Goal: Navigation & Orientation: Find specific page/section

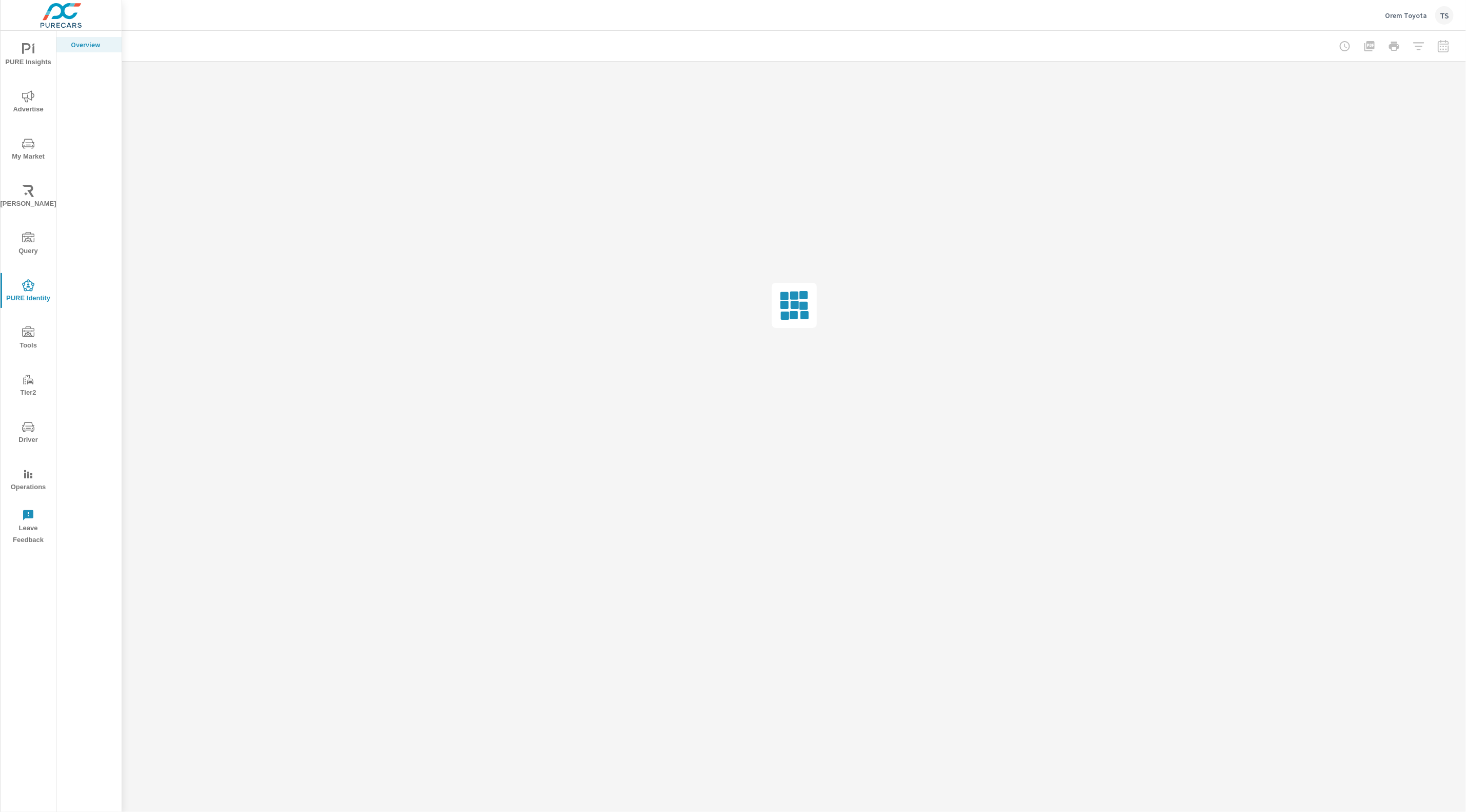
click at [1421, 19] on div "Orem Toyota TS" at bounding box center [1419, 15] width 69 height 19
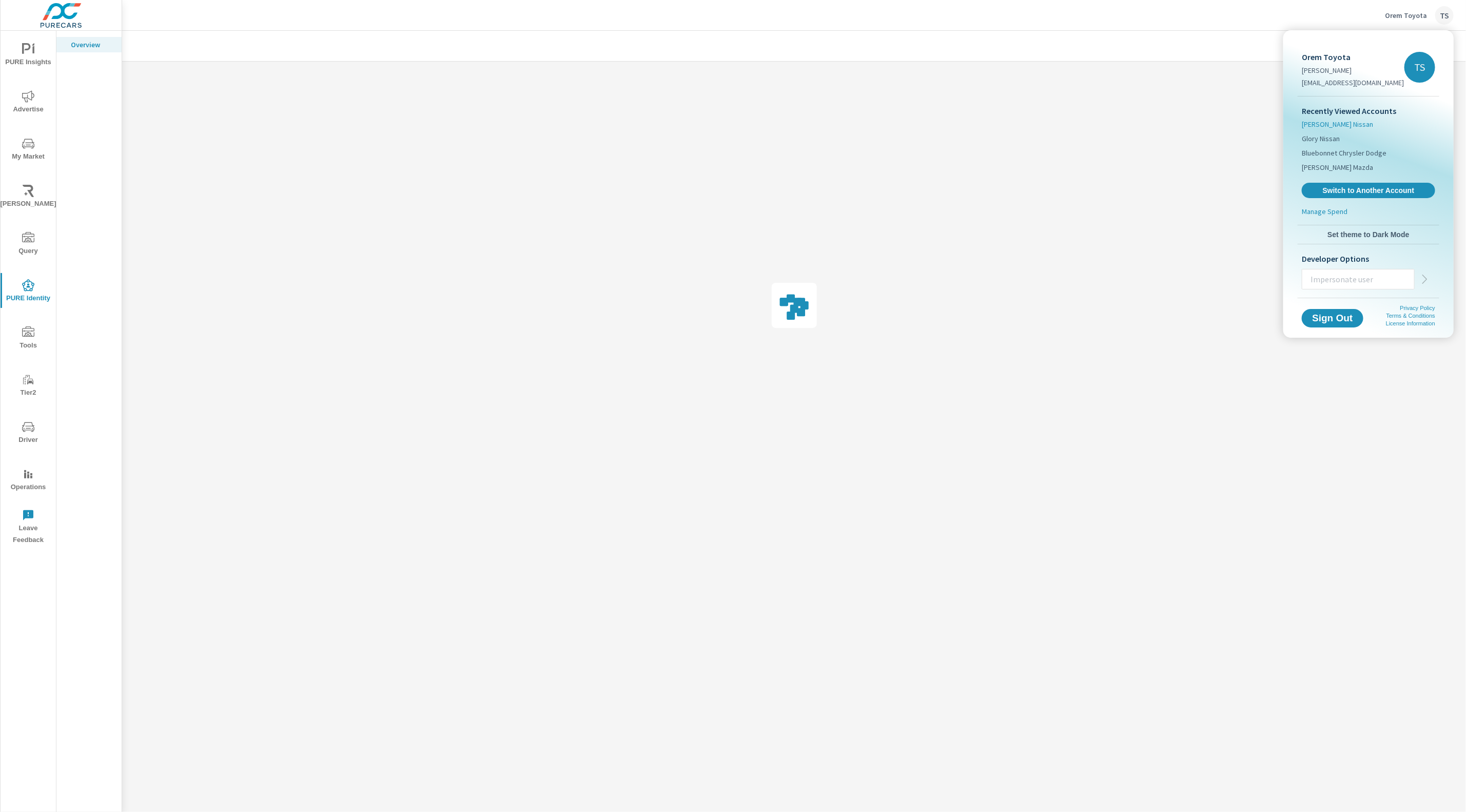
click at [1348, 124] on span "[PERSON_NAME] Nissan" at bounding box center [1338, 124] width 71 height 11
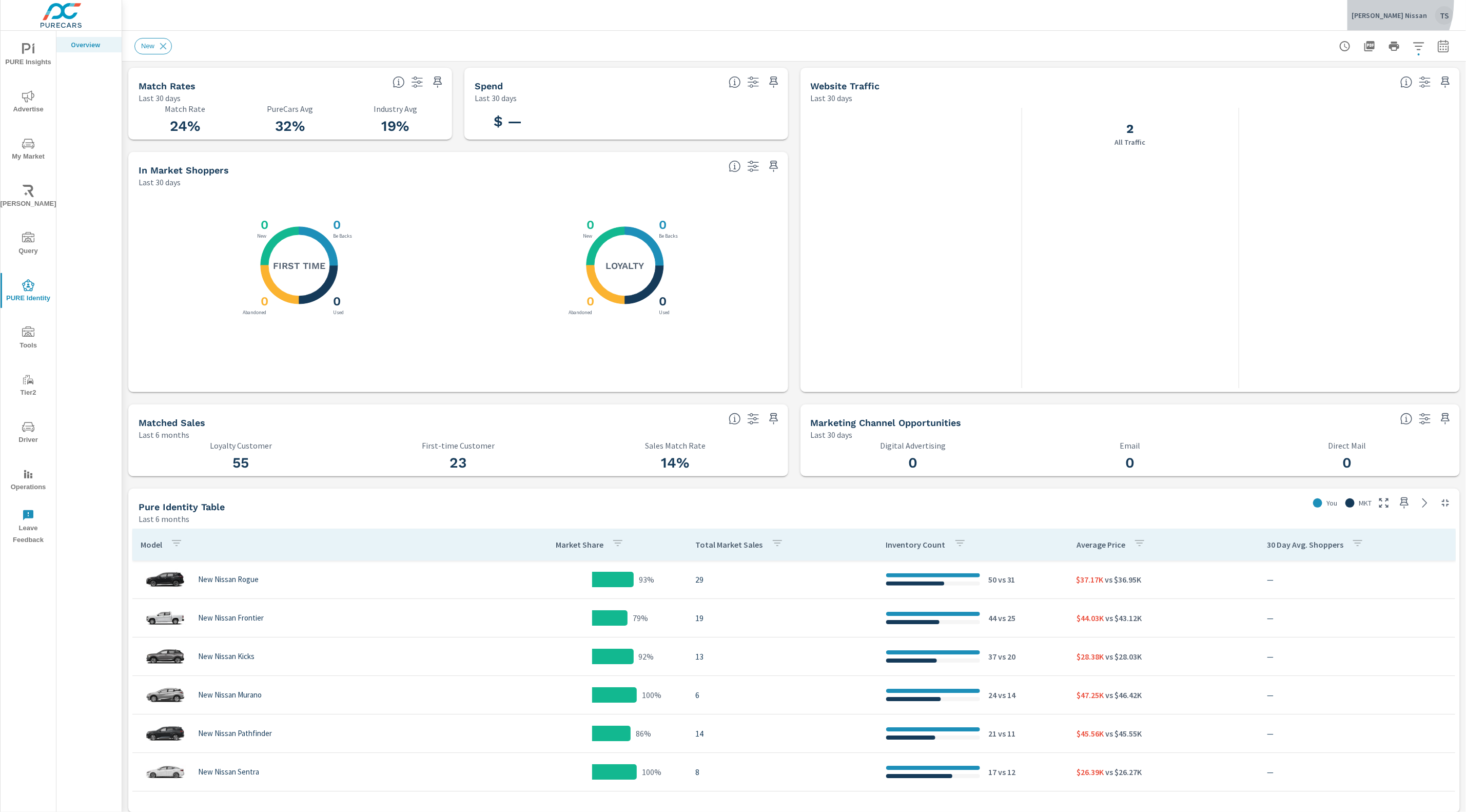
click at [1373, 4] on button "[PERSON_NAME] Nissan TS" at bounding box center [1403, 15] width 110 height 30
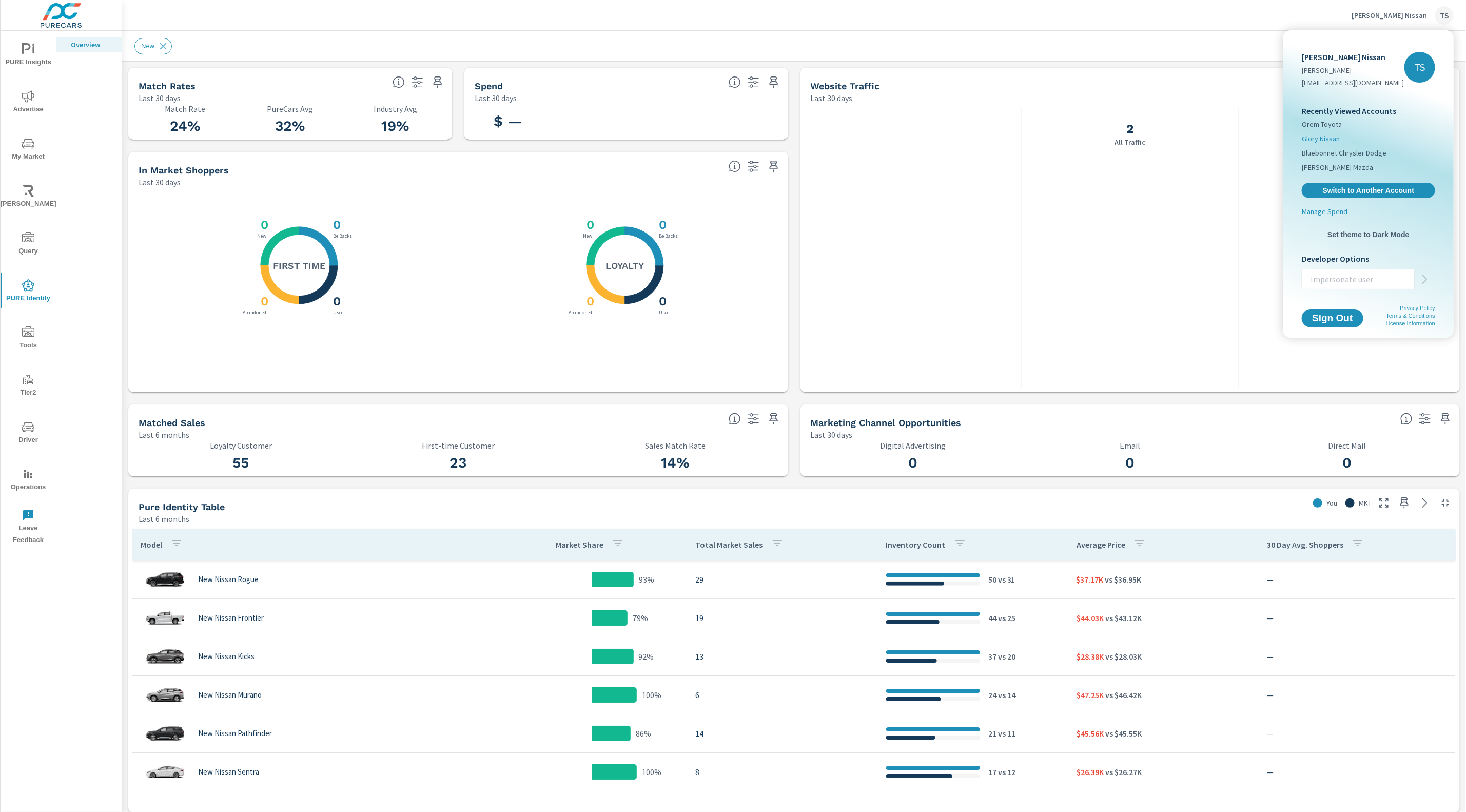
click at [1355, 139] on li "Glory Nissan" at bounding box center [1369, 139] width 134 height 15
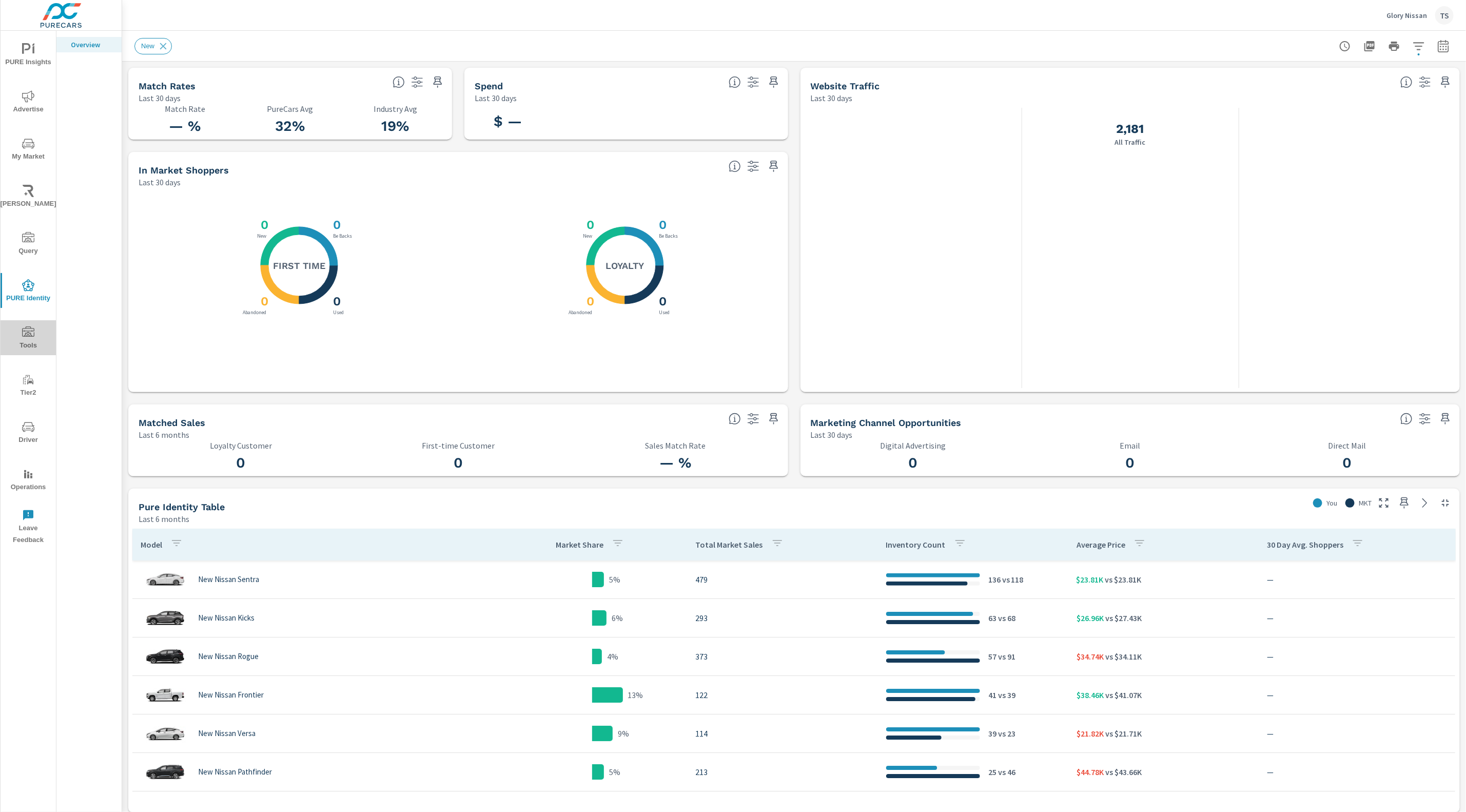
click at [23, 341] on span "Tools" at bounding box center [28, 339] width 49 height 25
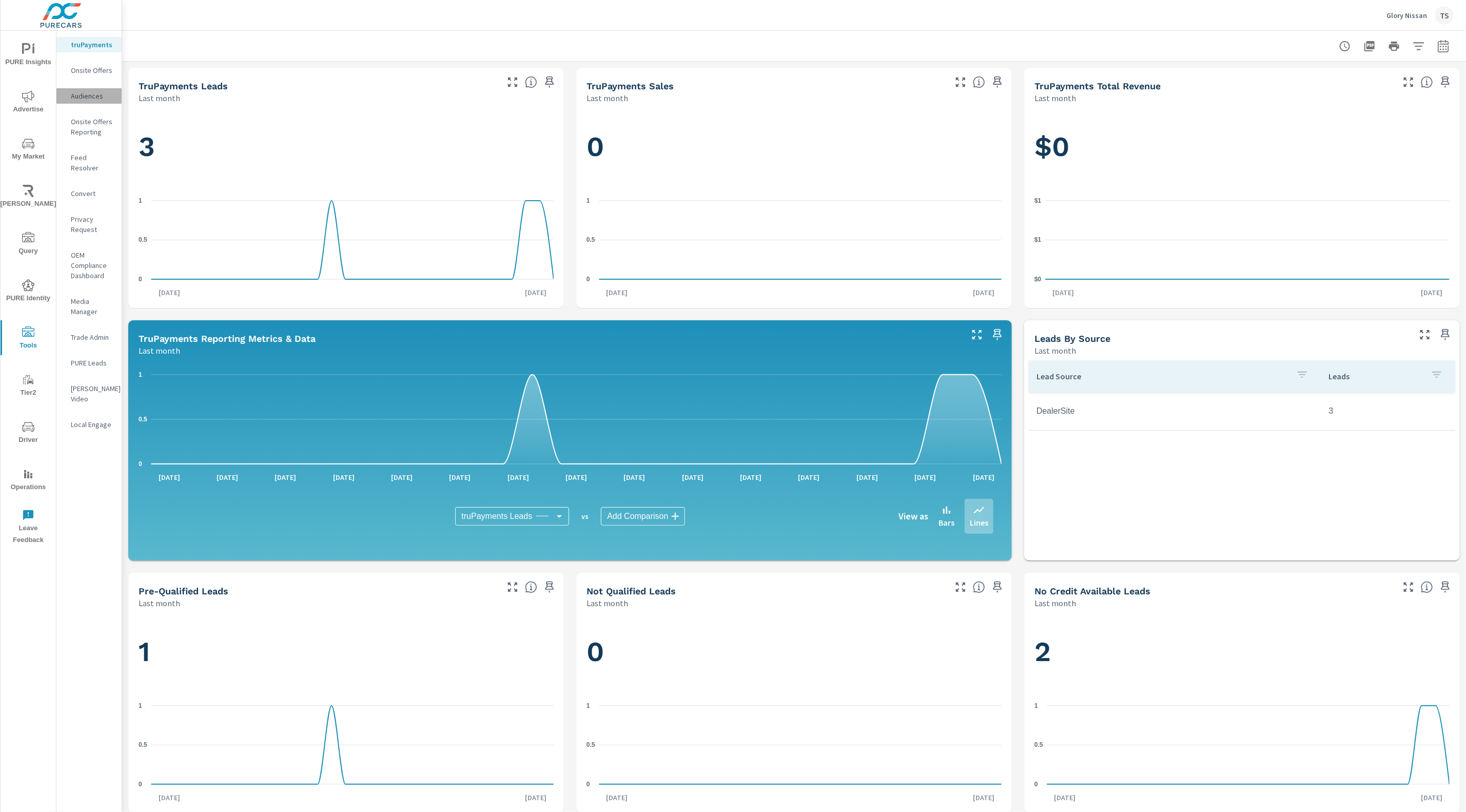
click at [111, 99] on p "Audiences" at bounding box center [92, 96] width 42 height 11
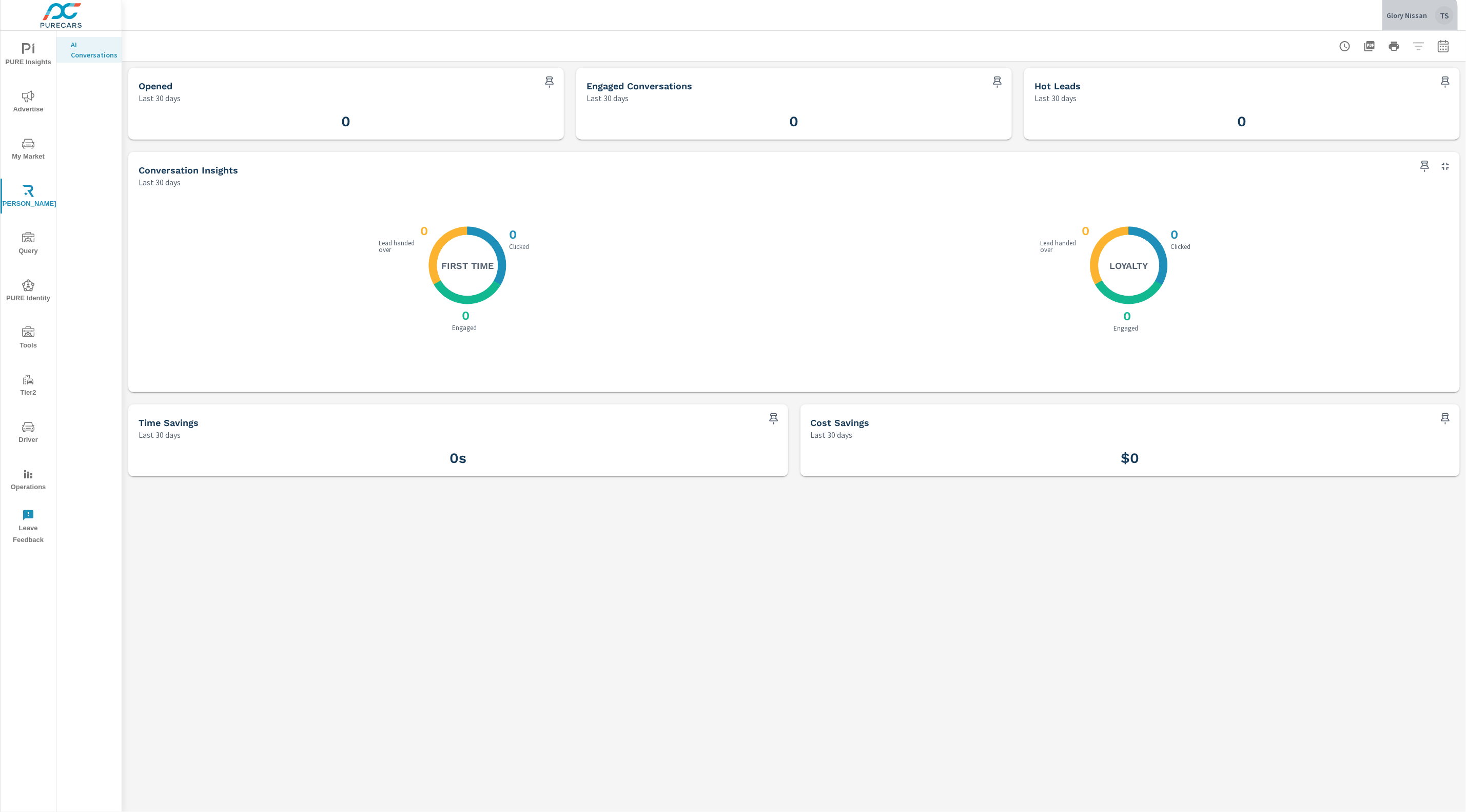
click at [1387, 20] on button "Glory Nissan TS" at bounding box center [1420, 15] width 75 height 30
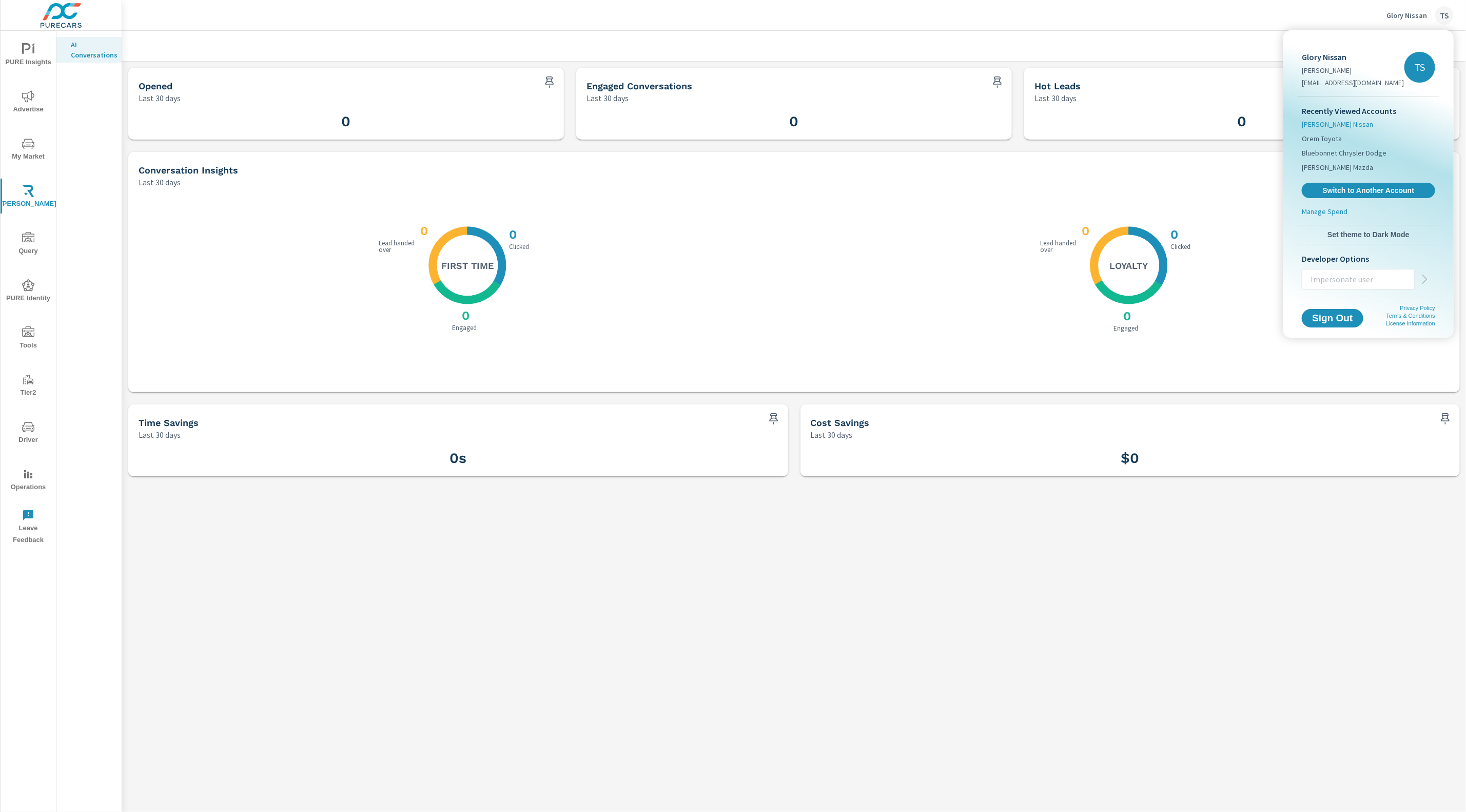
click at [1353, 123] on span "Stephen Wade Nissan" at bounding box center [1338, 124] width 71 height 11
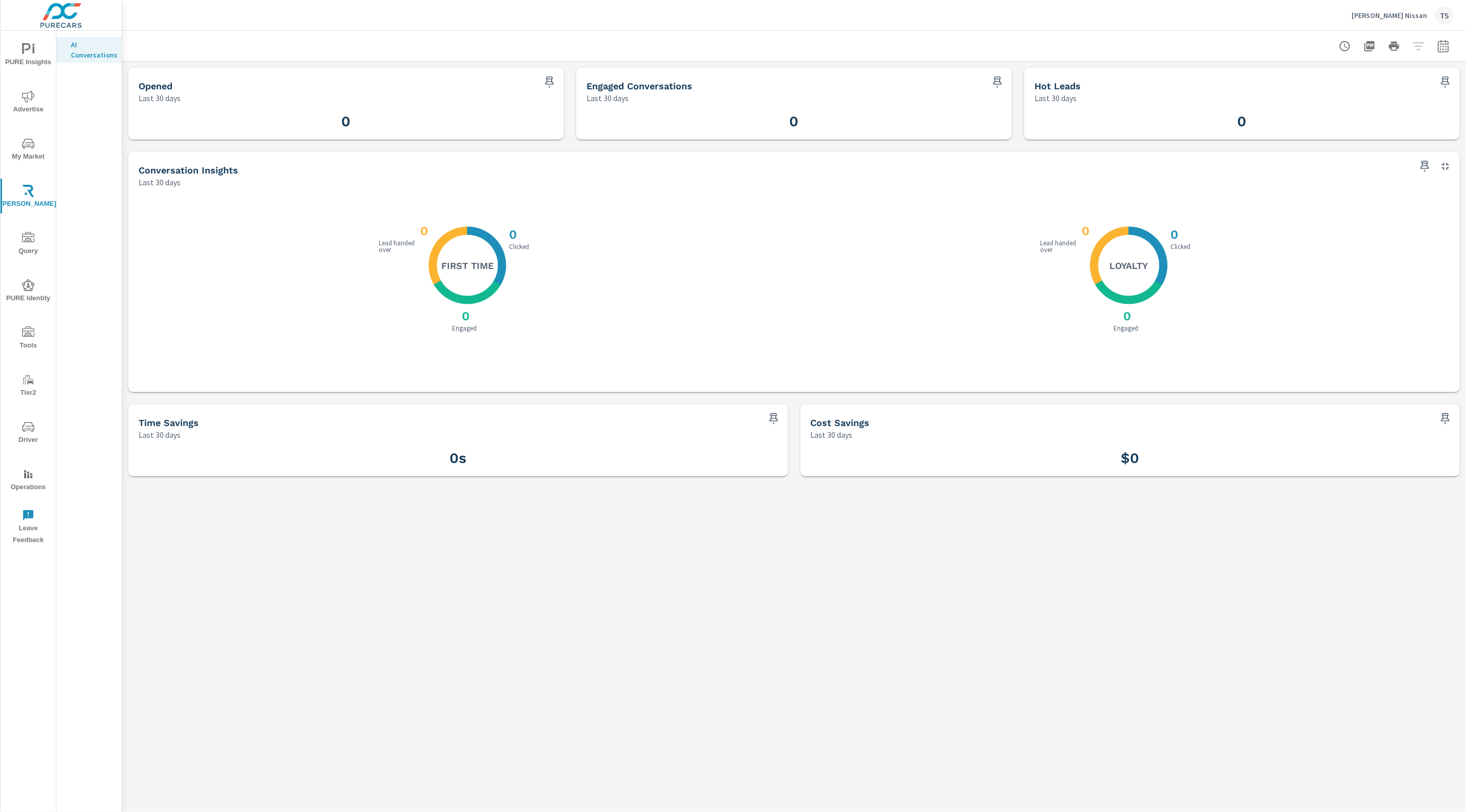
click at [1412, 20] on div "Stephen Wade Nissan TS" at bounding box center [1403, 15] width 102 height 19
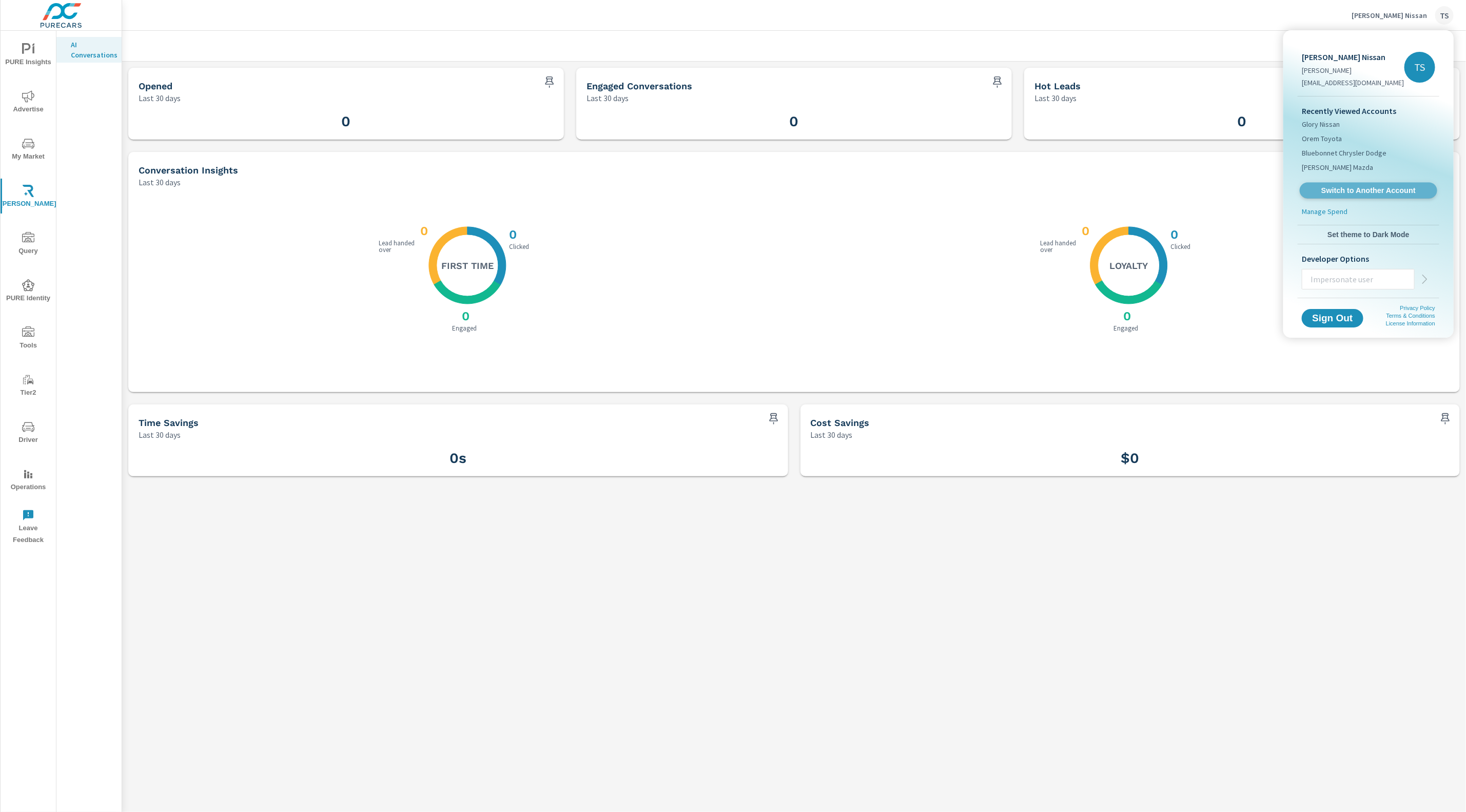
click at [1393, 193] on span "Switch to Another Account" at bounding box center [1368, 190] width 126 height 10
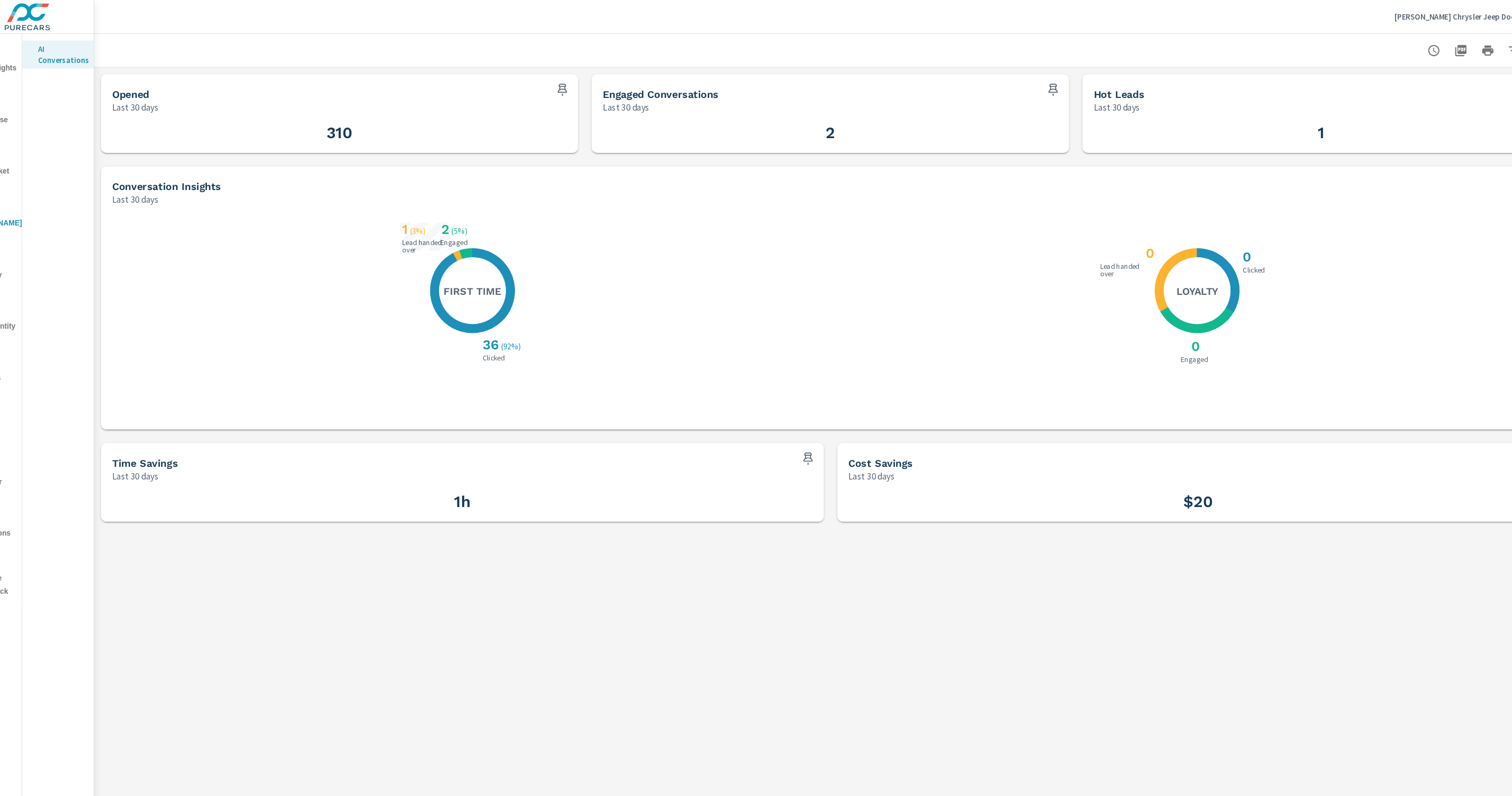
click at [1377, 20] on p "Stephen Wade Chrysler Jeep Dodge" at bounding box center [1410, 16] width 121 height 10
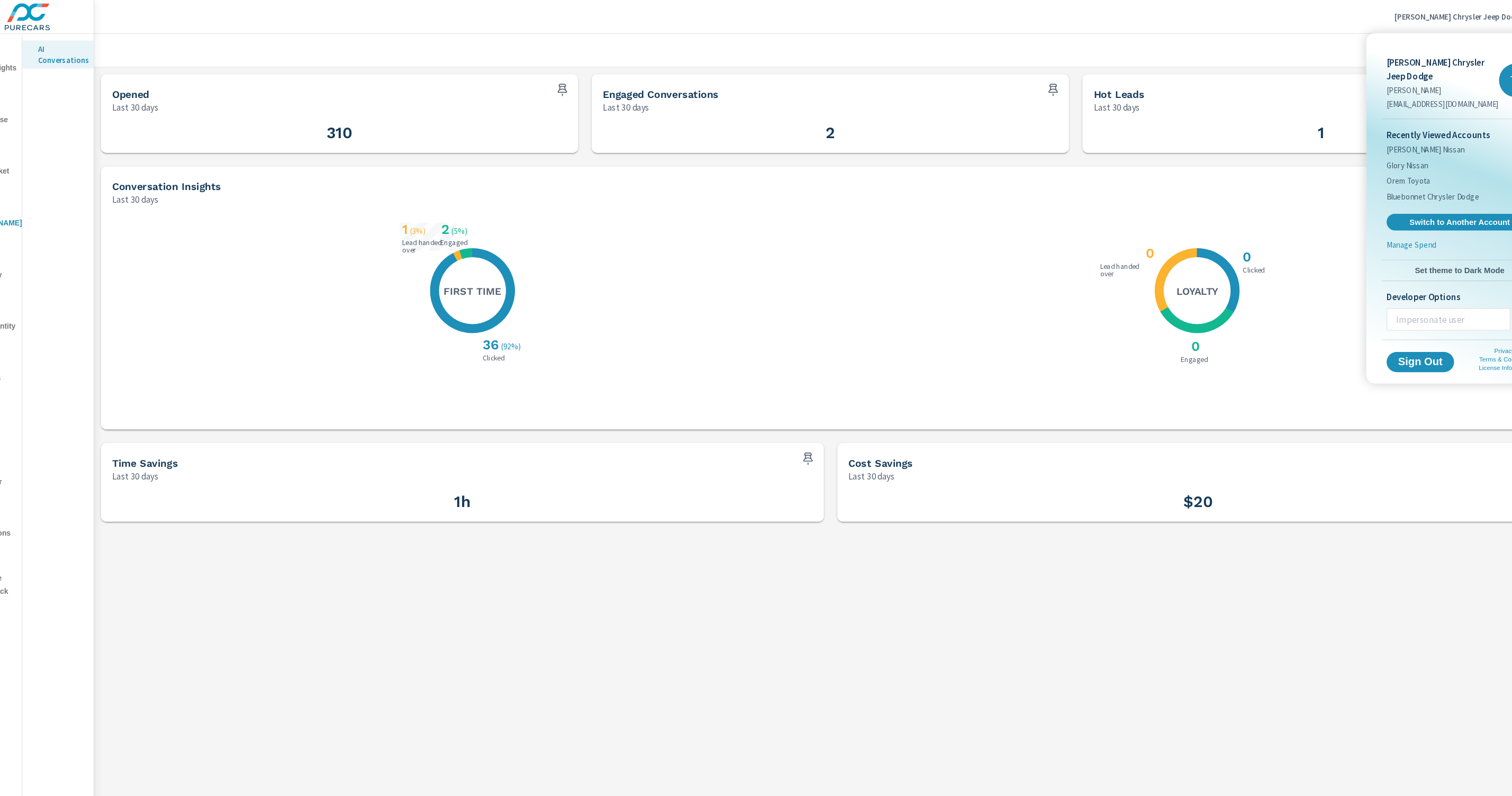
click at [1168, 178] on div at bounding box center [756, 398] width 1512 height 796
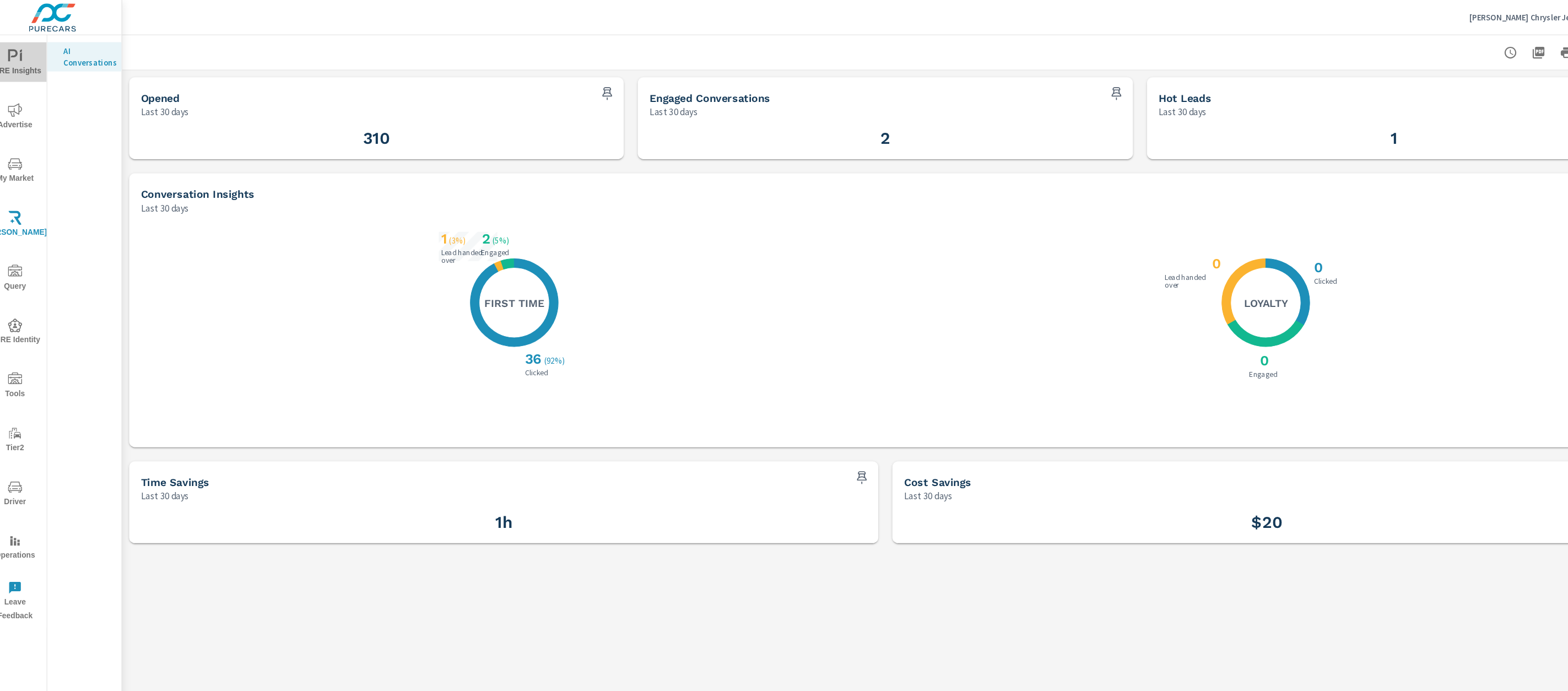
click at [38, 50] on span "PURE Insights" at bounding box center [30, 60] width 53 height 27
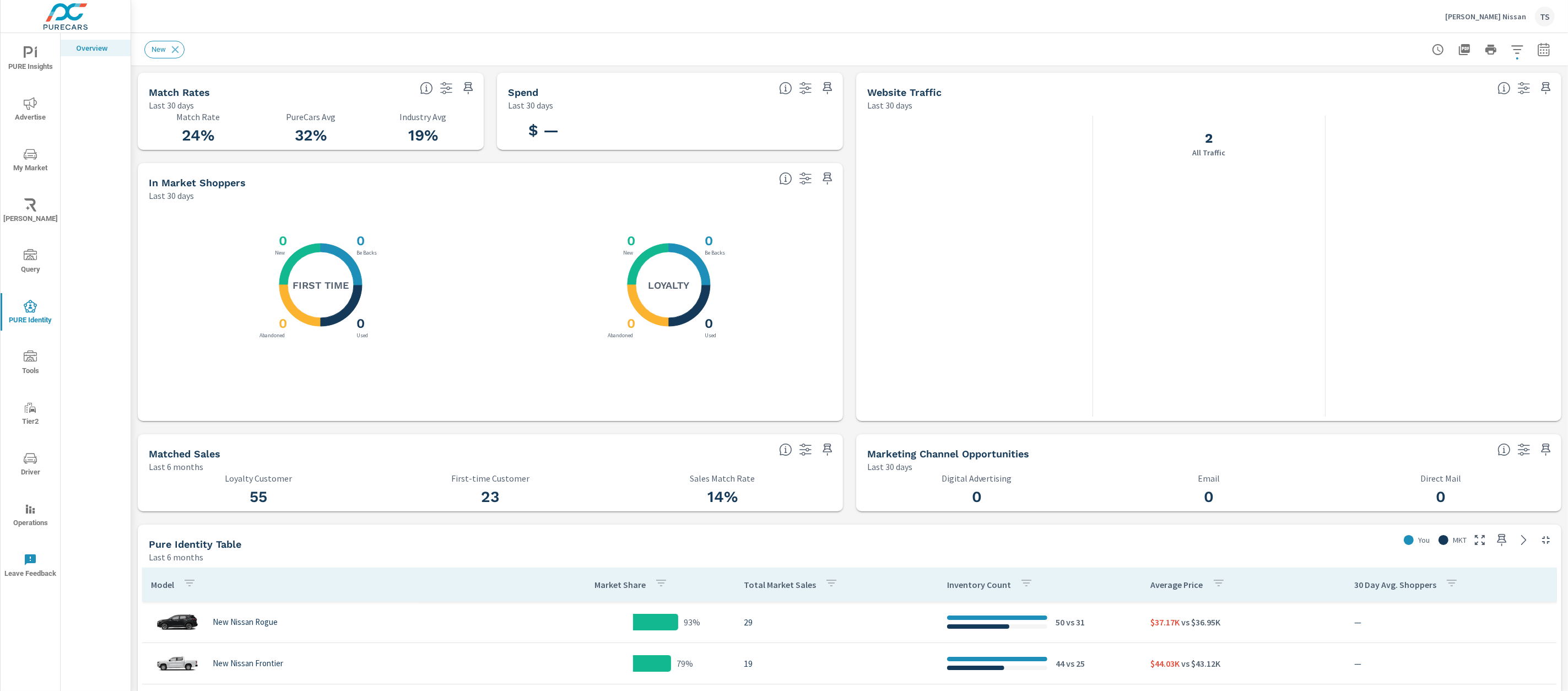
click at [38, 192] on button "[PERSON_NAME]" at bounding box center [31, 210] width 60 height 38
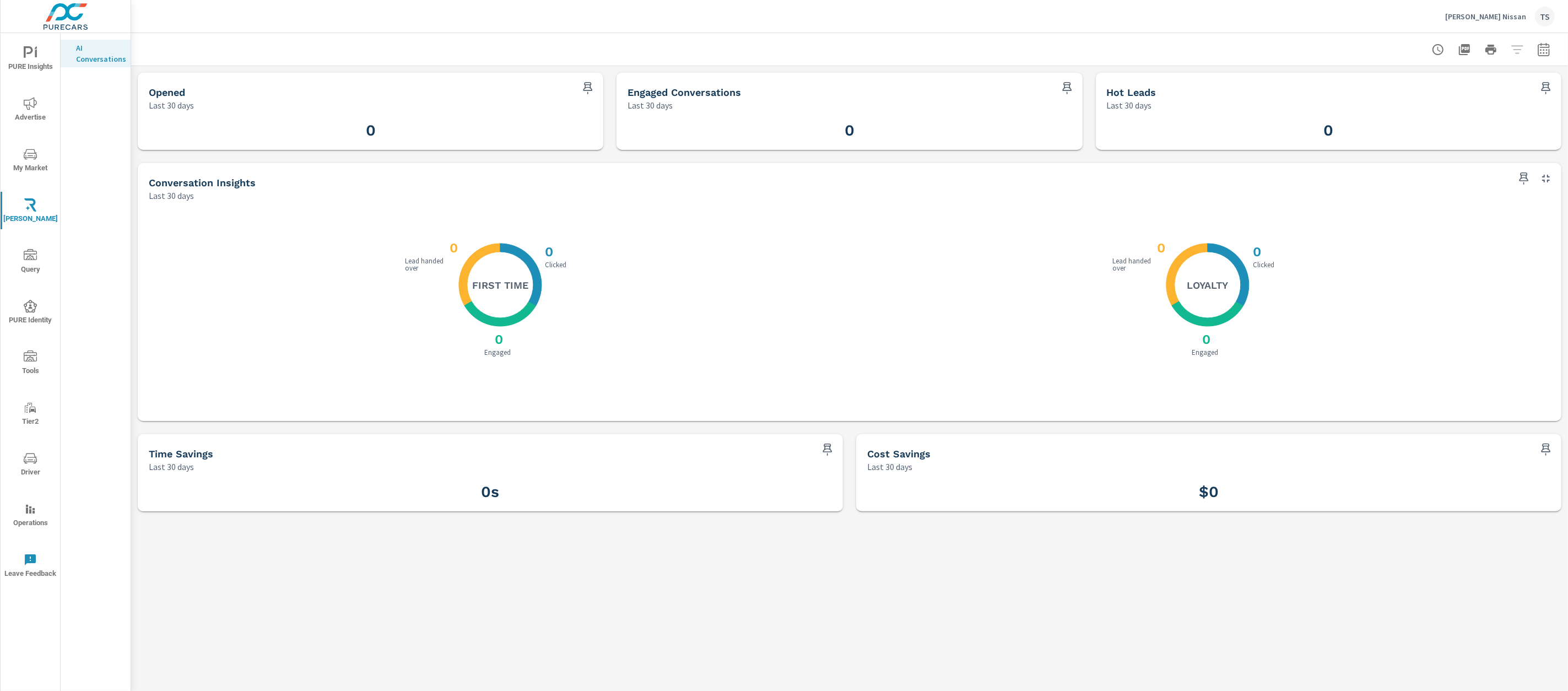
click at [1479, 20] on p "Stephen Wade Nissan" at bounding box center [1486, 16] width 81 height 10
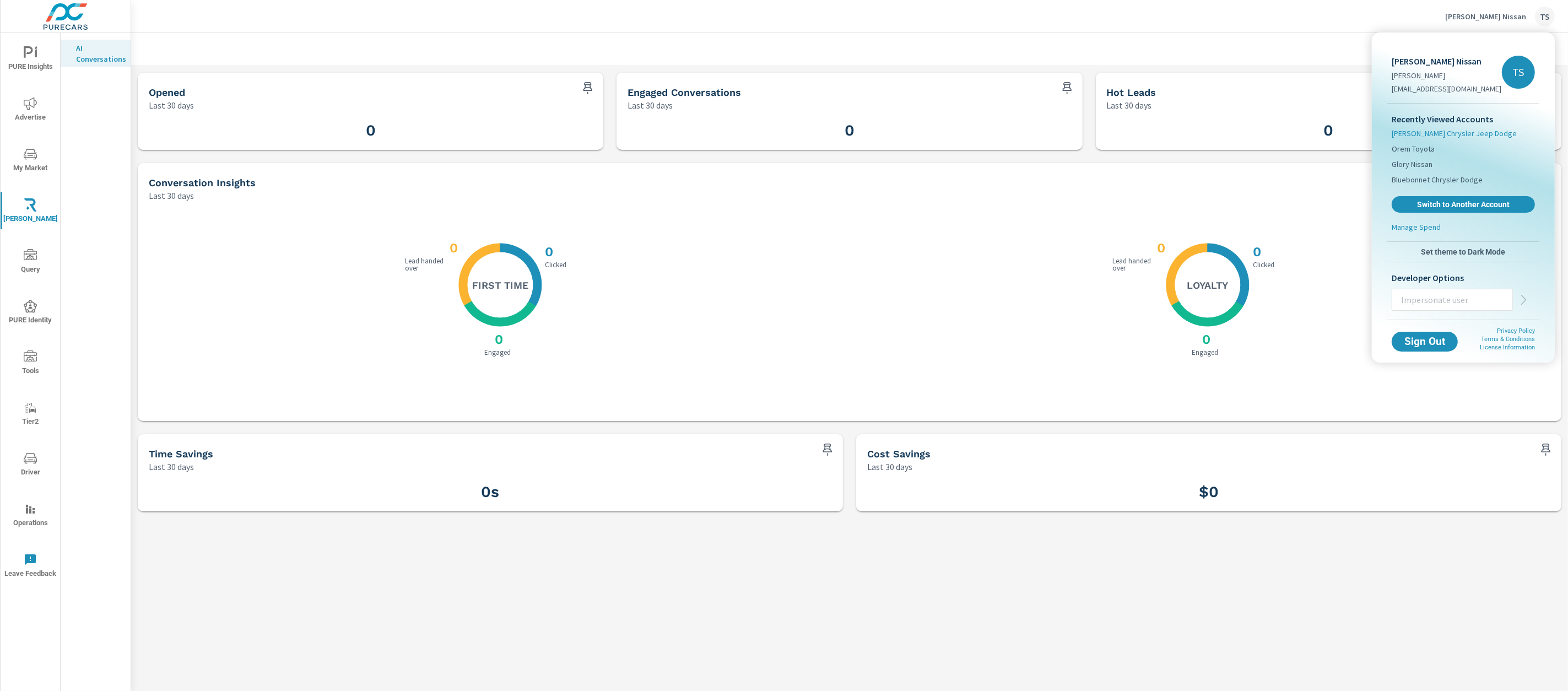
click at [1473, 135] on span "Stephen Wade Chrysler Jeep Dodge" at bounding box center [1454, 134] width 125 height 11
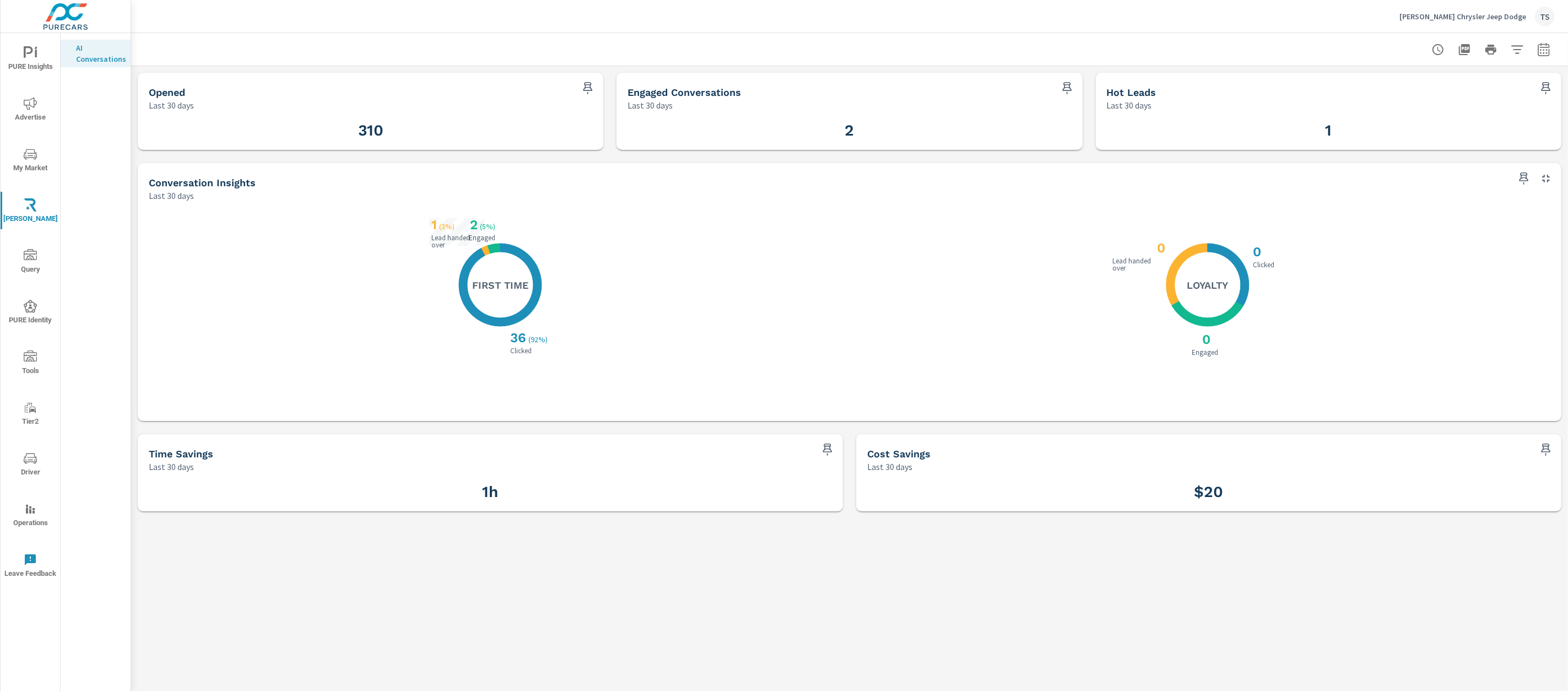
click at [1533, 54] on div at bounding box center [1491, 49] width 128 height 22
click at [1538, 52] on icon "button" at bounding box center [1544, 49] width 11 height 13
click at [1485, 89] on select "Custom Yesterday Last week Last 7 days Last 14 days Last 30 days Last 45 days L…" at bounding box center [1455, 95] width 110 height 22
select select "Last 60 days"
click at [1400, 85] on select "Custom Yesterday Last week Last 7 days Last 14 days Last 30 days Last 45 days L…" at bounding box center [1455, 95] width 110 height 22
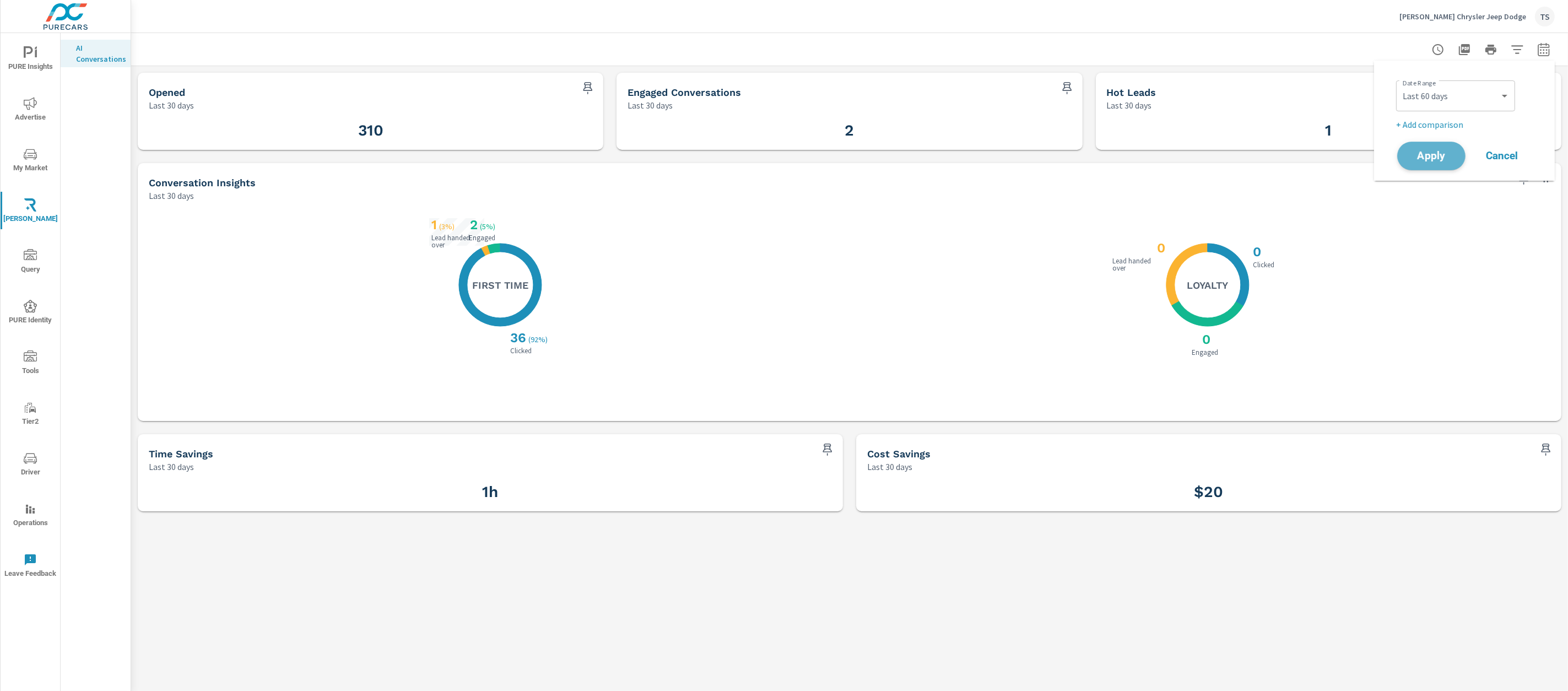
click at [1433, 153] on span "Apply" at bounding box center [1432, 156] width 45 height 11
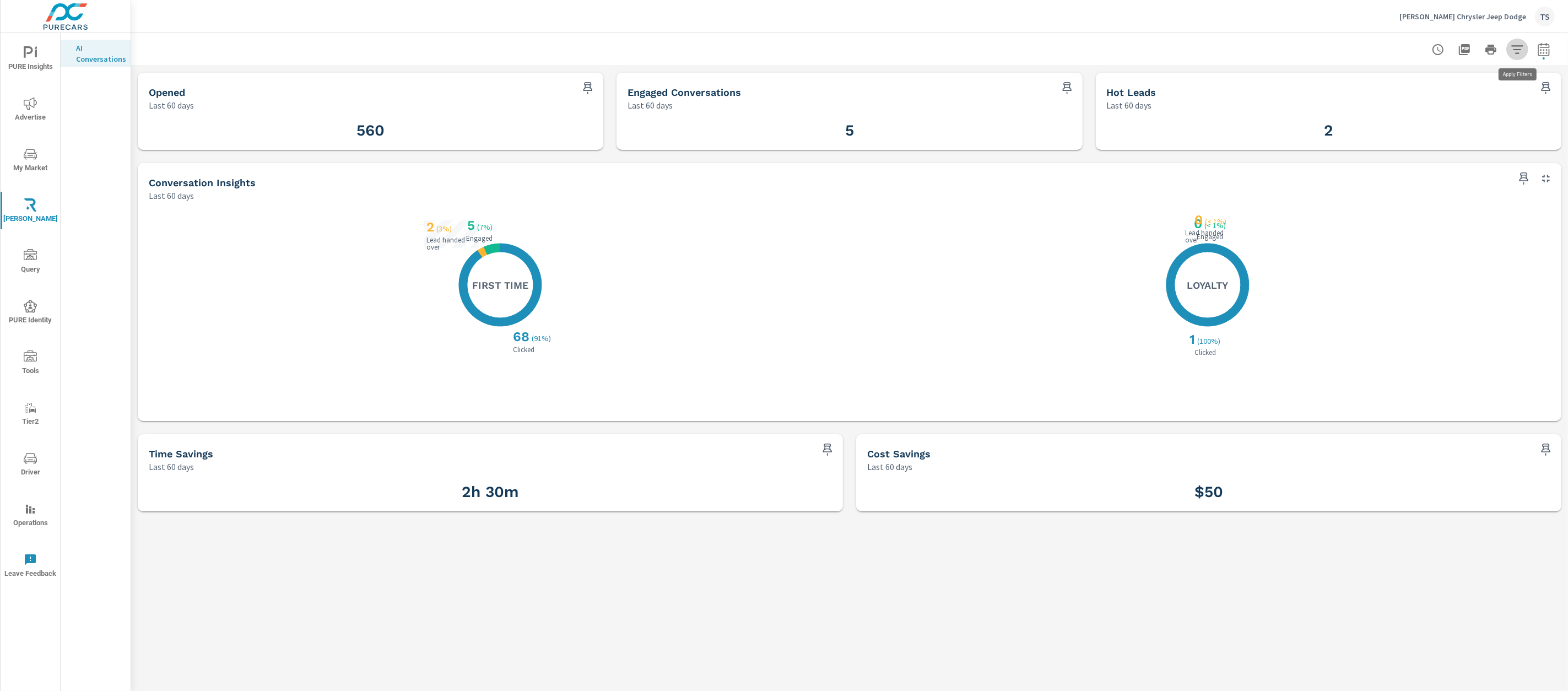
click at [1518, 50] on icon "button" at bounding box center [1518, 50] width 13 height 13
click at [1447, 80] on li "CampaignType" at bounding box center [1445, 79] width 168 height 28
drag, startPoint x: 1423, startPoint y: 109, endPoint x: 1437, endPoint y: 123, distance: 19.8
click at [1437, 123] on div "CampaignType Email with AI Apply Cancel" at bounding box center [1445, 120] width 168 height 119
click at [1466, 149] on span "Cancel" at bounding box center [1482, 149] width 44 height 10
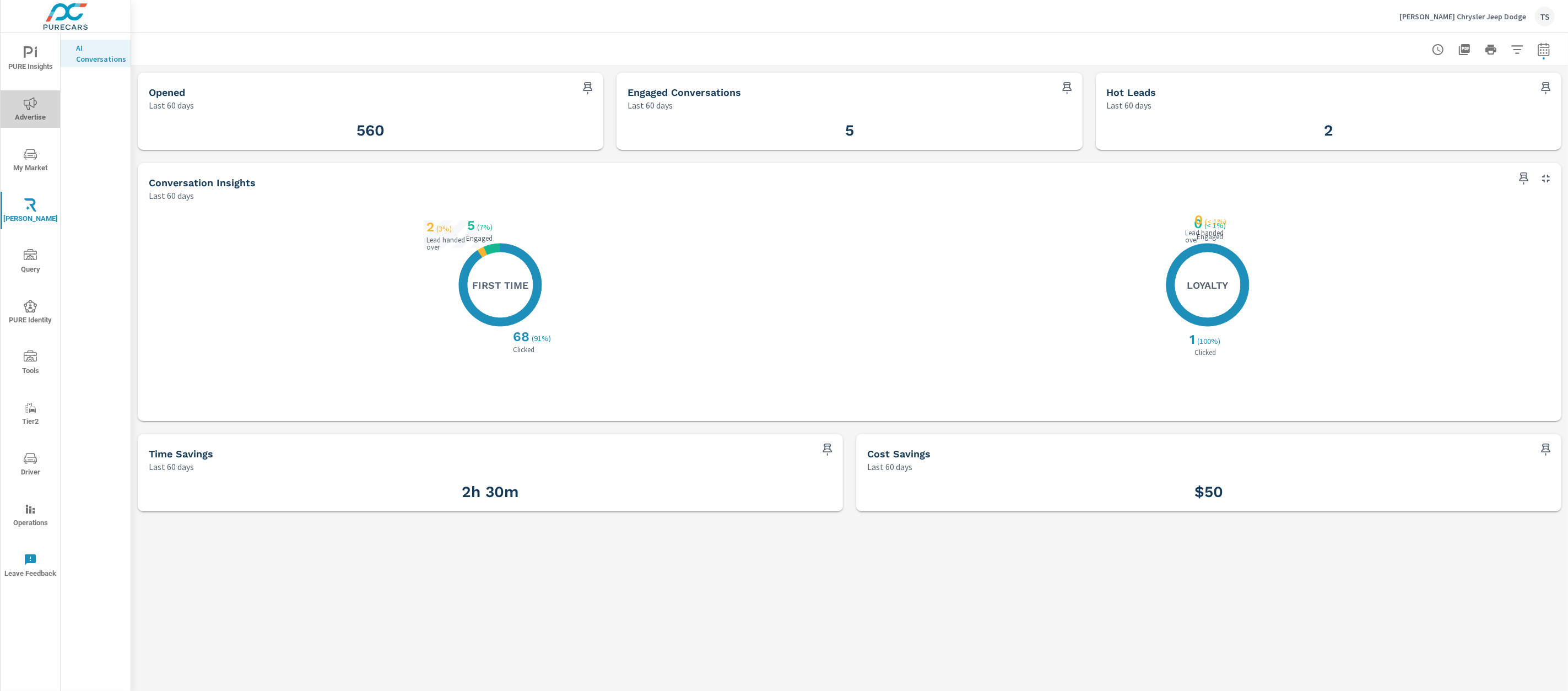
click at [45, 104] on span "Advertise" at bounding box center [30, 111] width 53 height 27
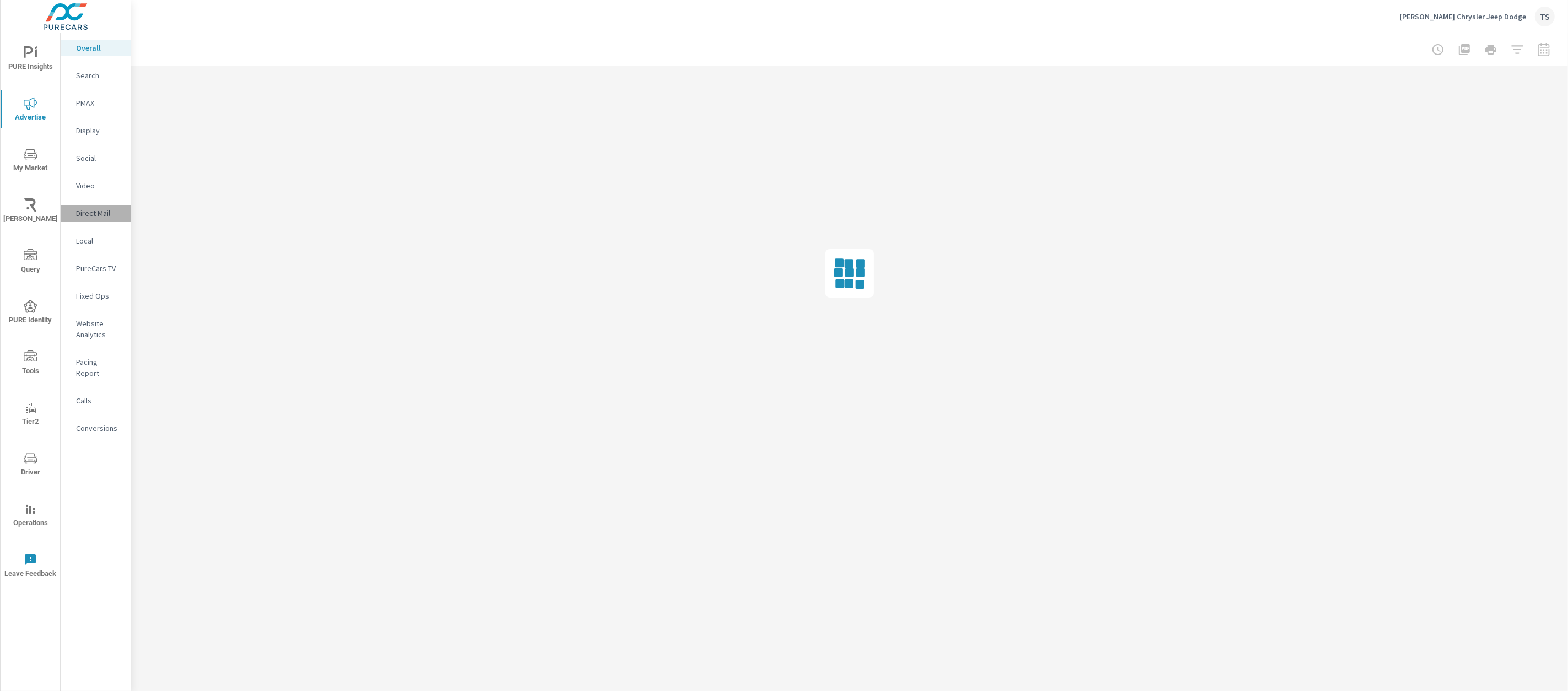
click at [97, 209] on p "Direct Mail" at bounding box center [99, 214] width 45 height 11
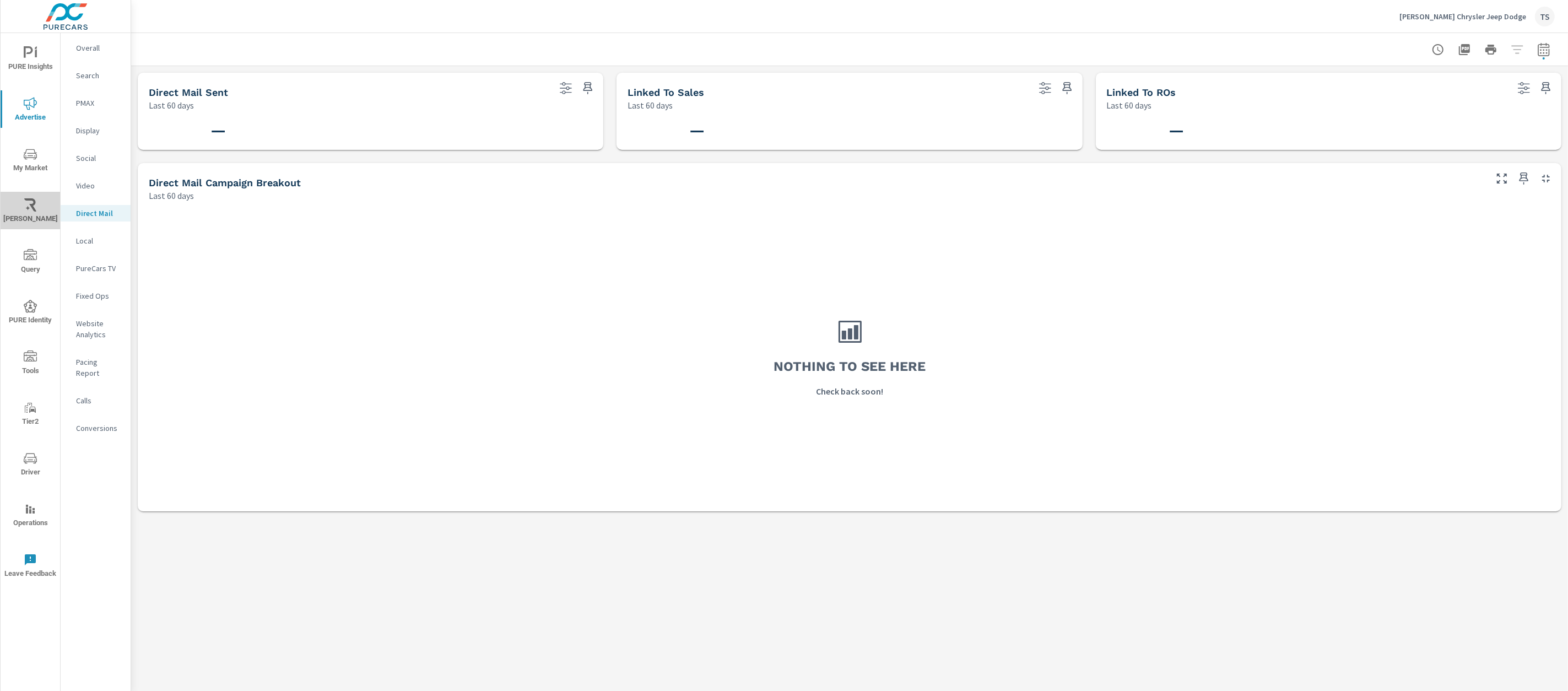
click at [34, 209] on icon "nav menu" at bounding box center [30, 205] width 12 height 13
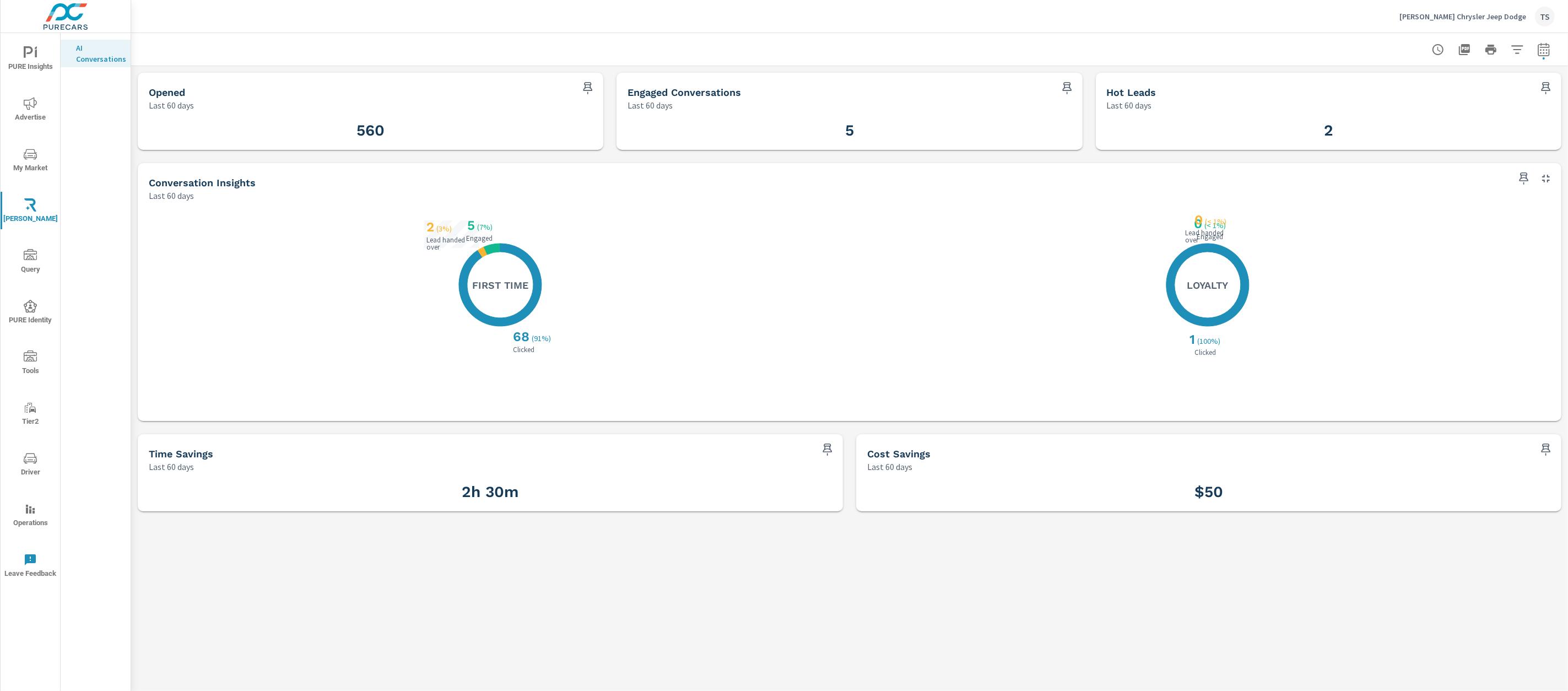
click at [1459, 13] on p "Stephen Wade Chrysler Jeep Dodge" at bounding box center [1463, 16] width 126 height 10
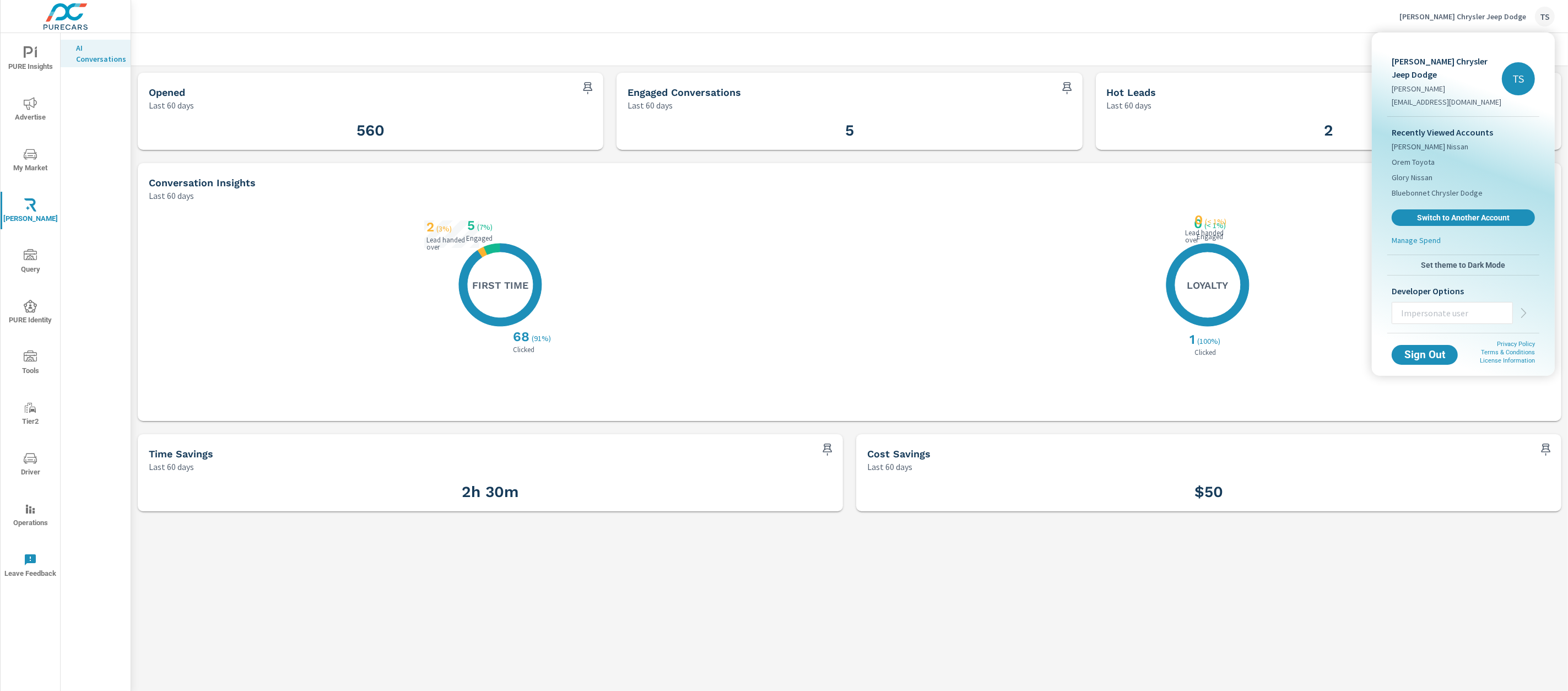
click at [847, 266] on div at bounding box center [784, 345] width 1568 height 691
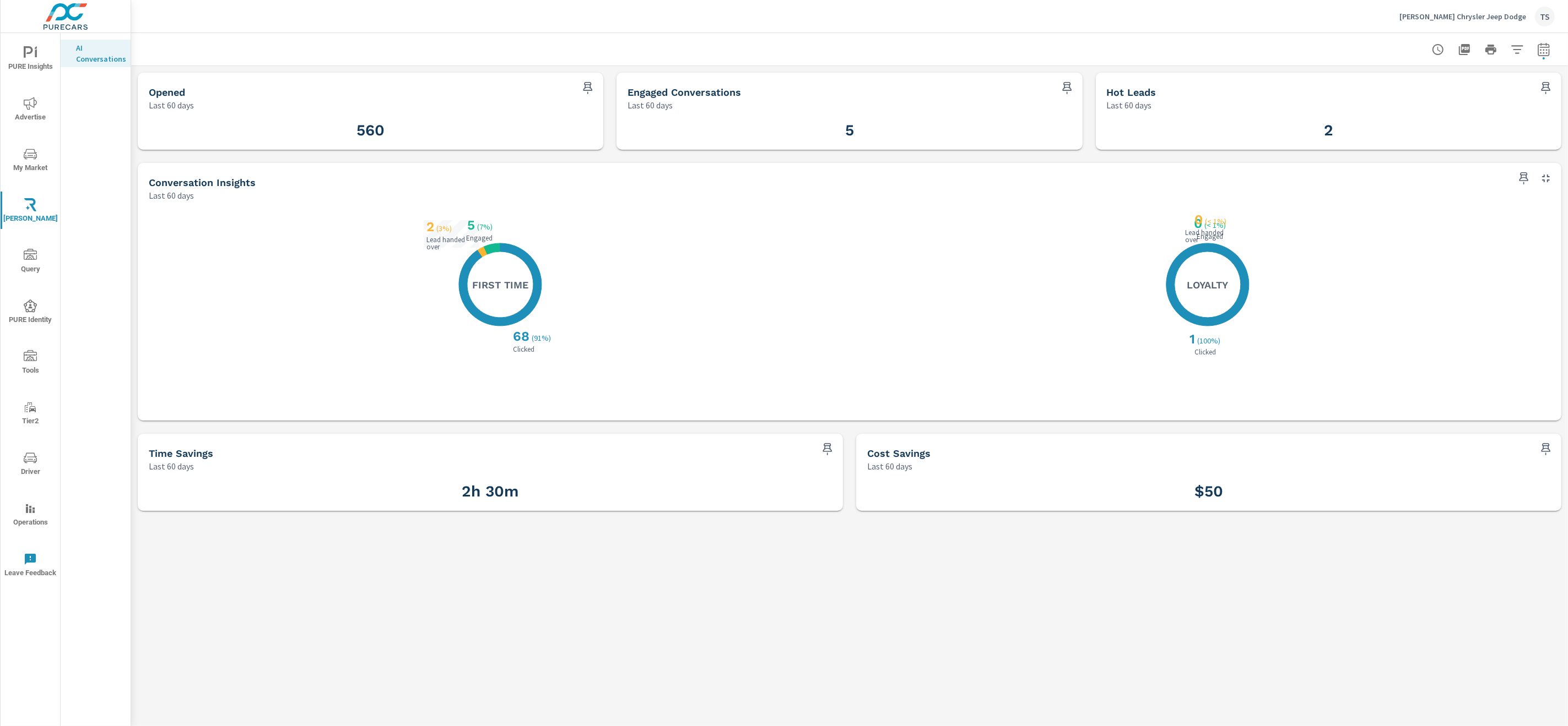
click at [30, 267] on span "Query" at bounding box center [30, 263] width 53 height 27
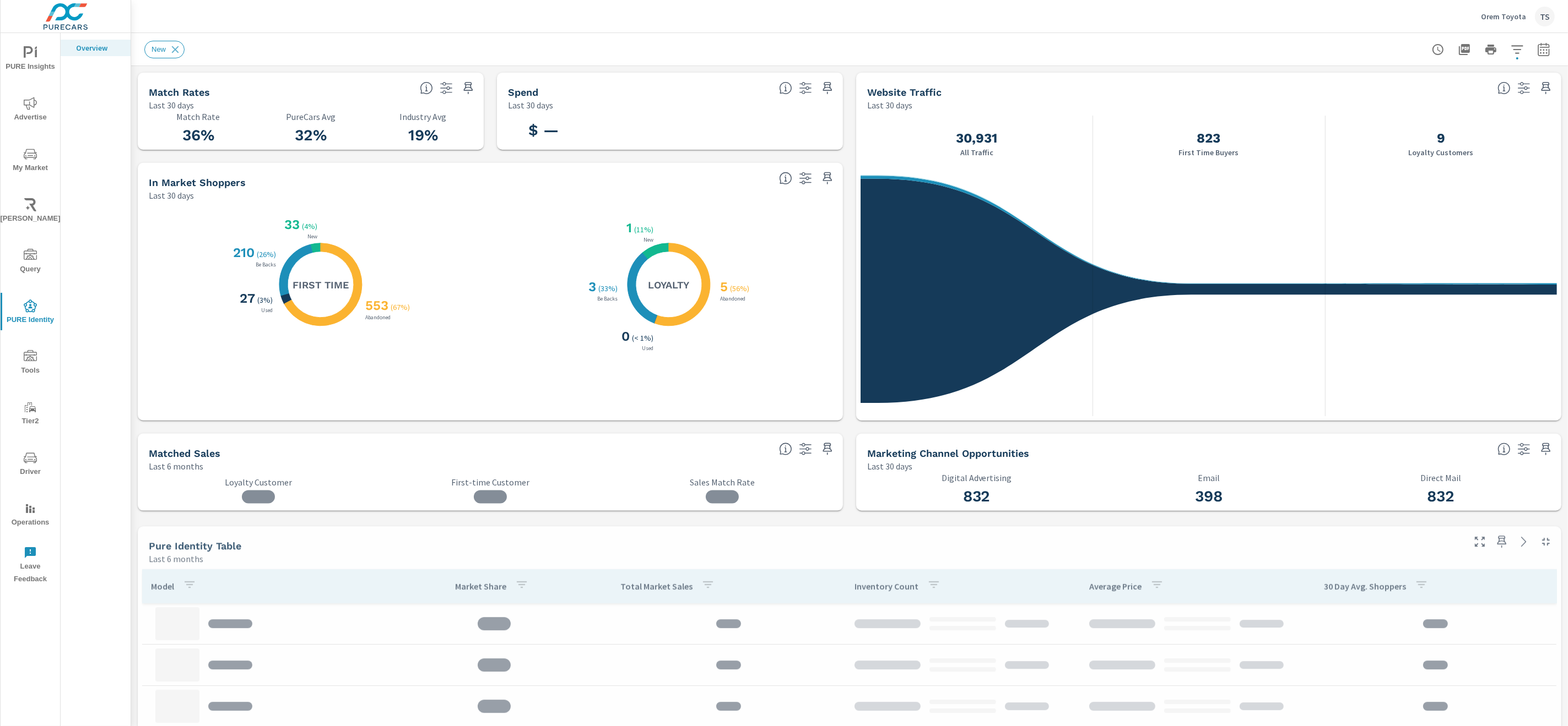
click at [18, 254] on span "Query" at bounding box center [30, 263] width 53 height 27
click at [29, 260] on icon "nav menu" at bounding box center [30, 255] width 13 height 13
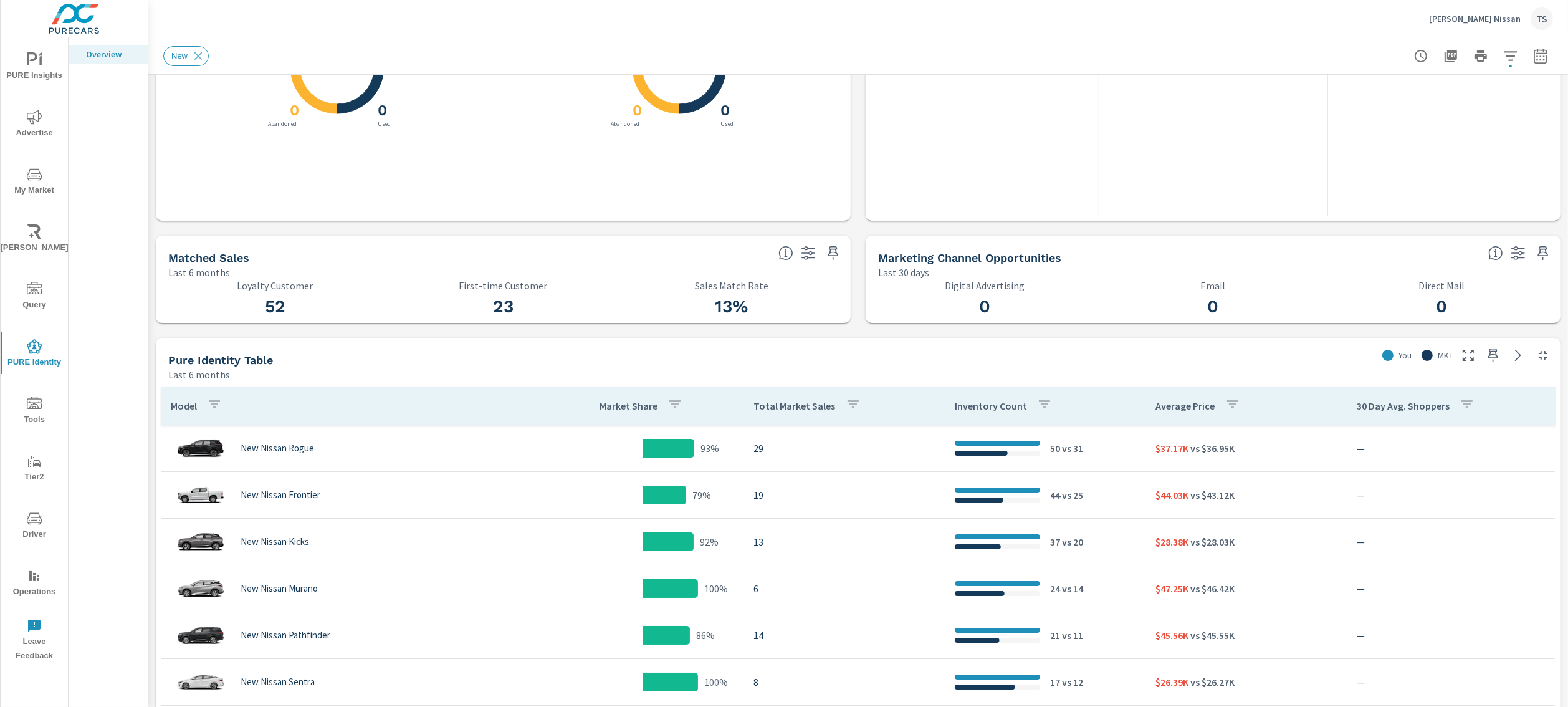
scroll to position [990, 0]
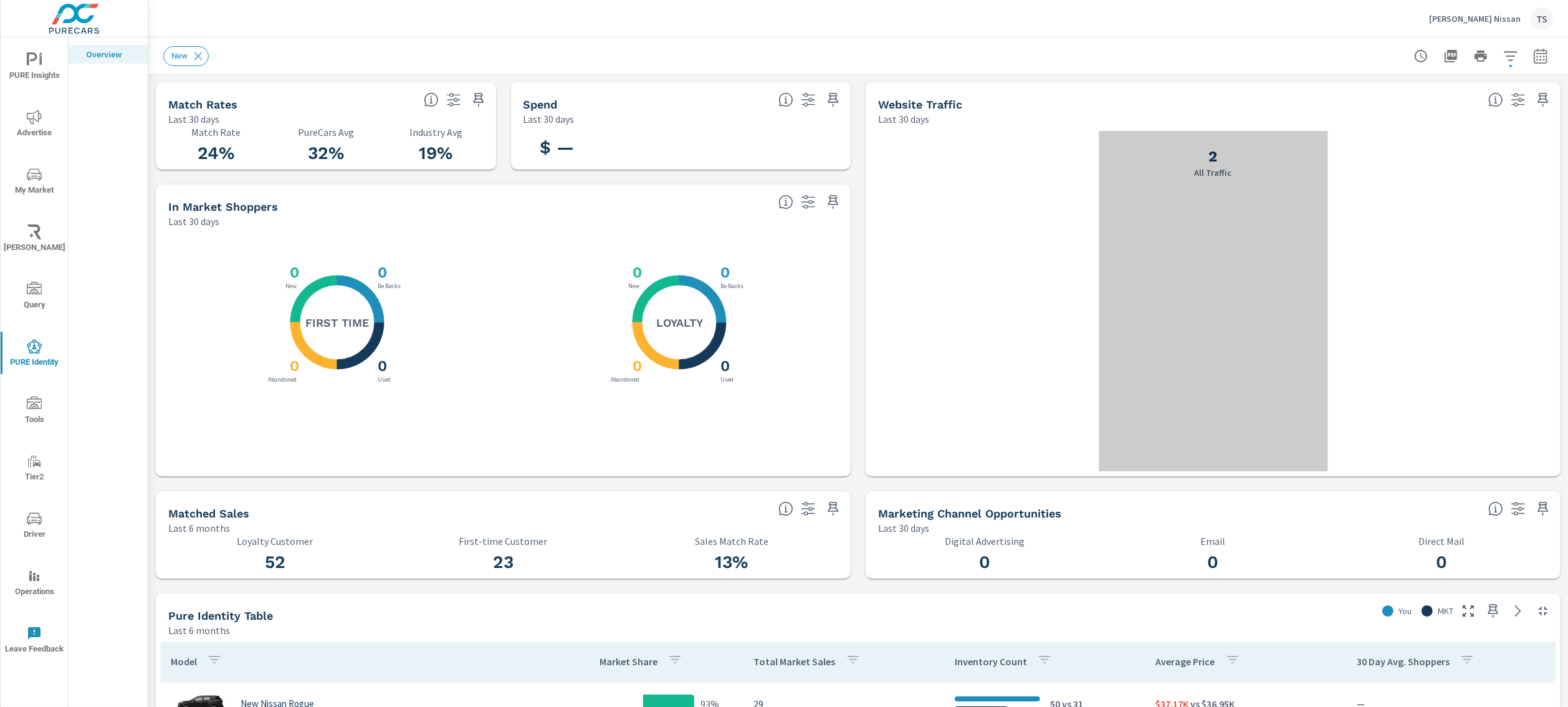
click at [1223, 177] on div at bounding box center [1213, 301] width 228 height 341
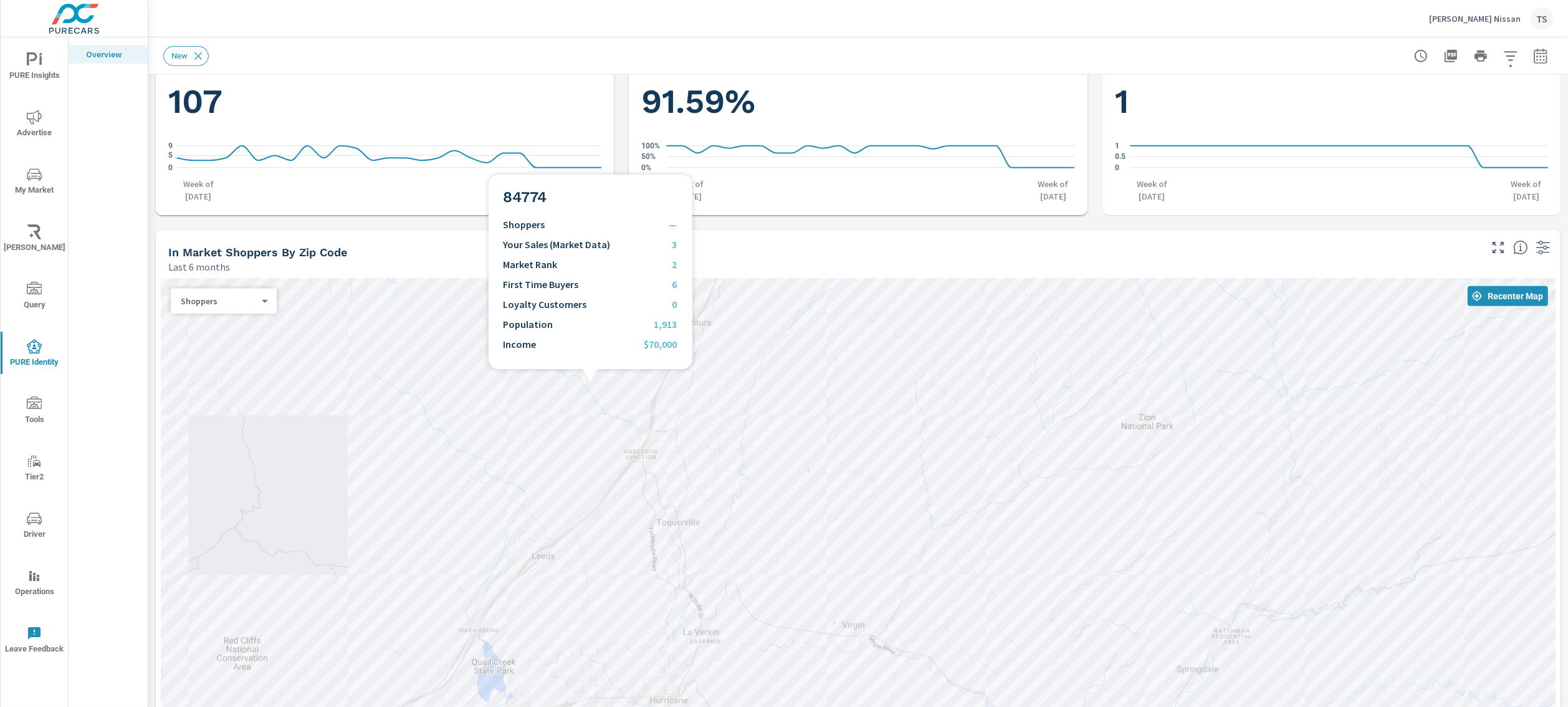
scroll to position [1105, 0]
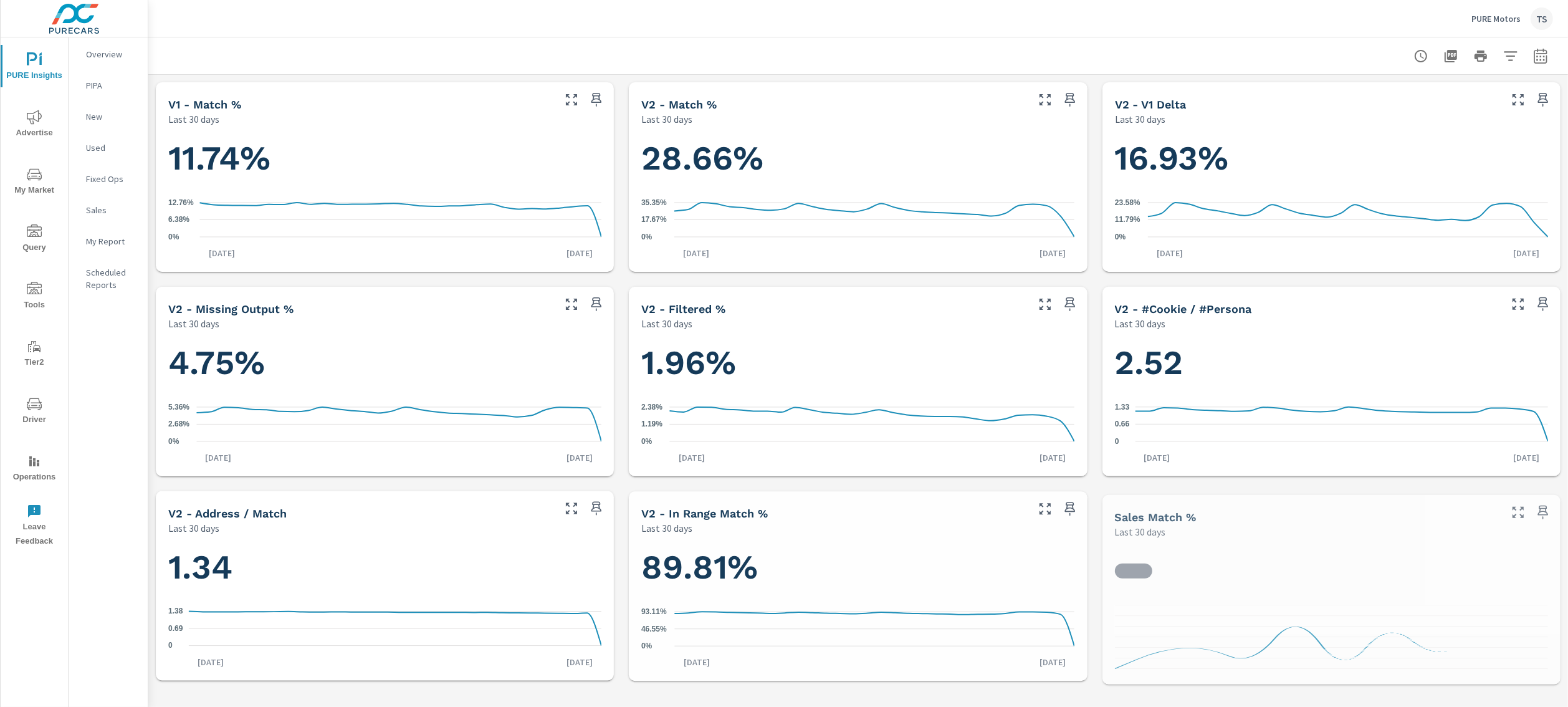
scroll to position [390, 0]
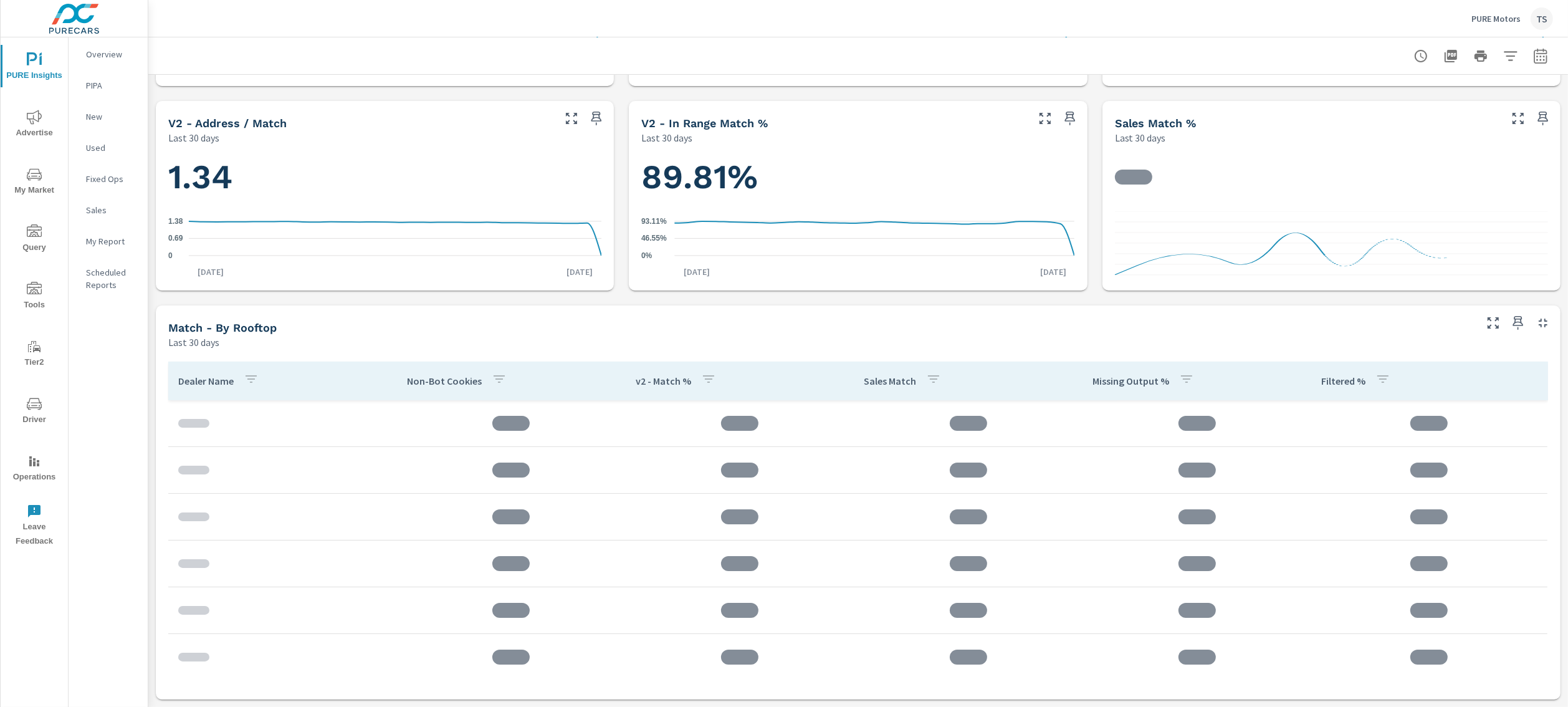
click at [200, 388] on div "Dealer Name" at bounding box center [221, 381] width 85 height 29
click at [247, 378] on icon "button" at bounding box center [251, 378] width 11 height 7
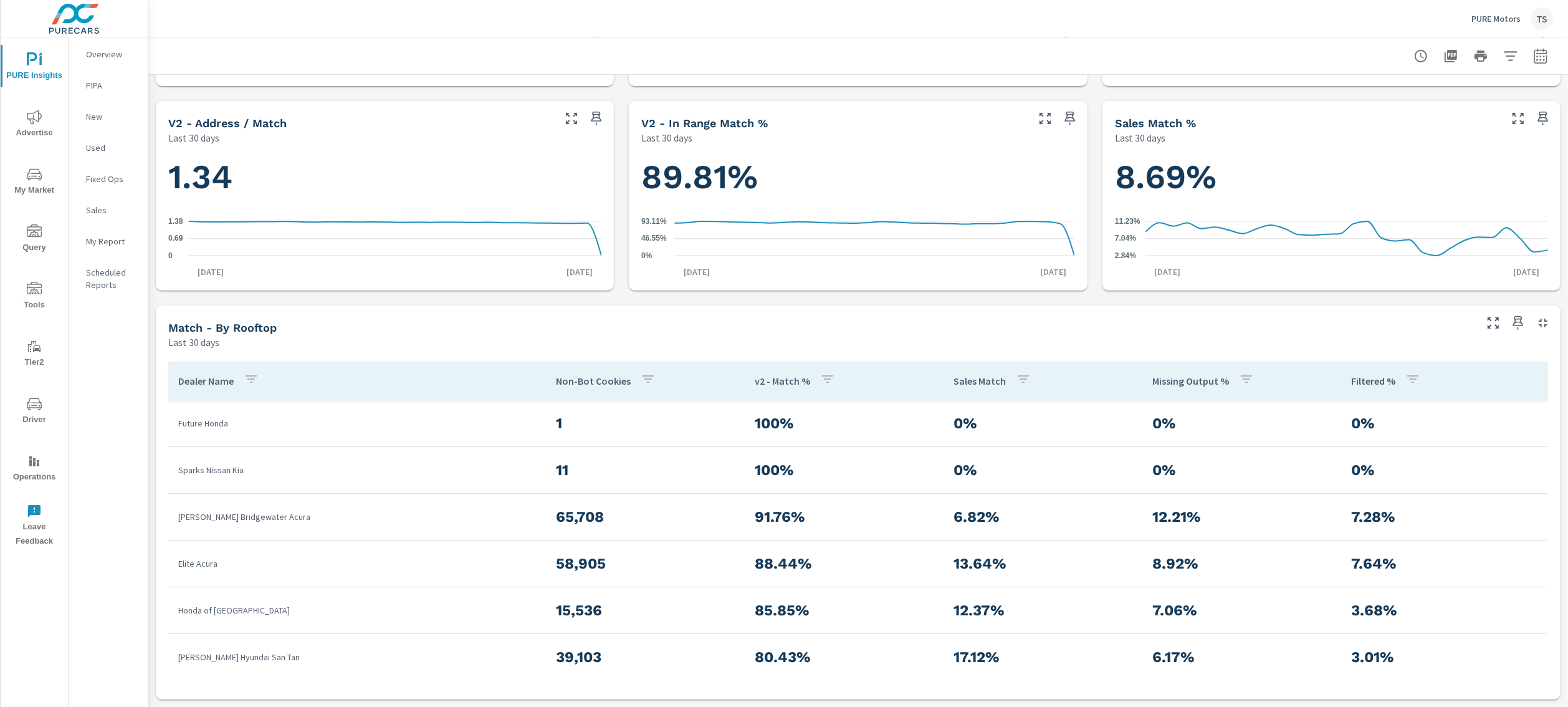
click at [218, 377] on p "Dealer Name" at bounding box center [206, 381] width 55 height 13
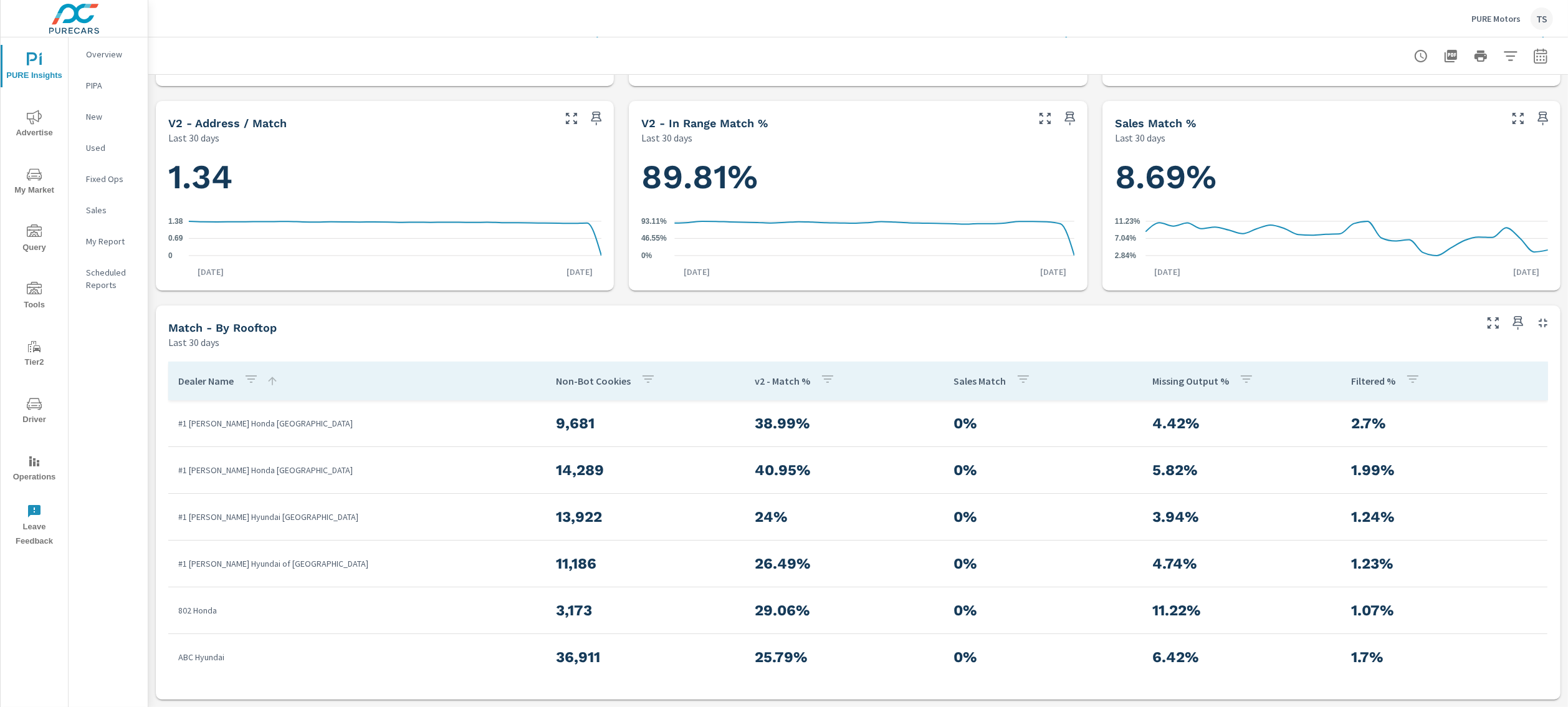
click at [226, 386] on div "Dealer Name" at bounding box center [228, 381] width 100 height 29
click at [255, 383] on icon "button" at bounding box center [251, 378] width 15 height 15
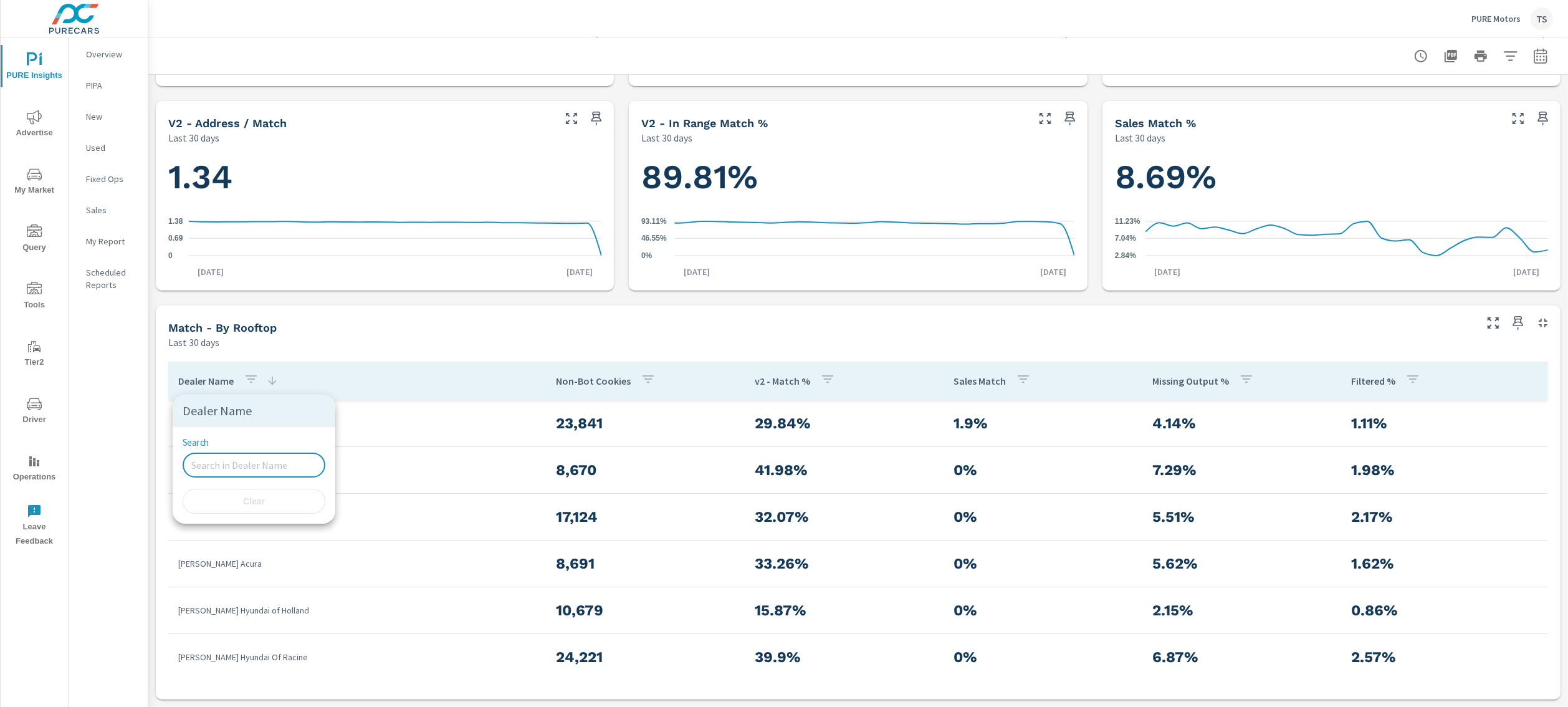
click at [257, 461] on input "Search" at bounding box center [254, 464] width 143 height 25
type input "they are doing another mri with contrast and a lumbar puncture there is swellin…"
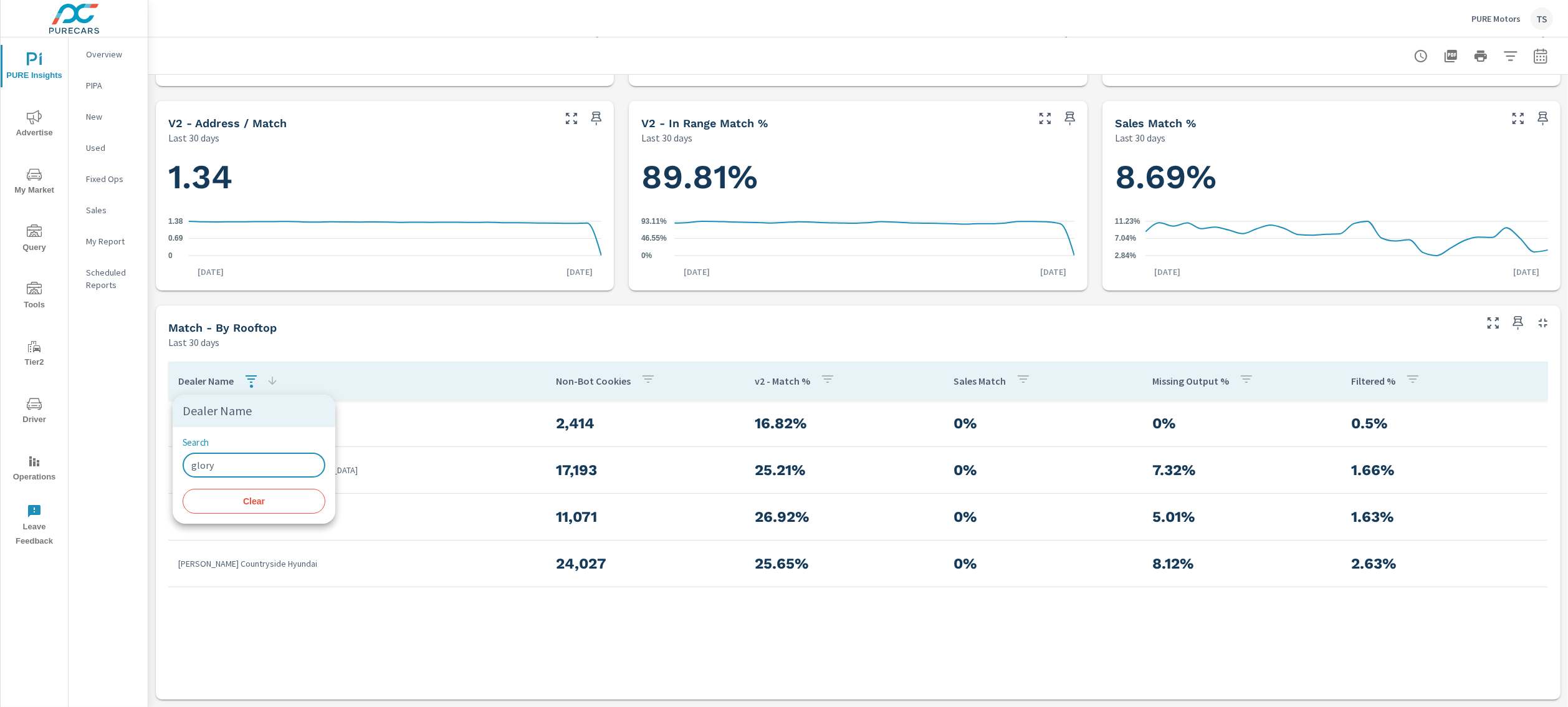
type input "glory"
click at [572, 586] on div at bounding box center [784, 354] width 1568 height 707
click at [762, 429] on h3 "16.82%" at bounding box center [844, 423] width 179 height 21
click at [213, 387] on div "Dealer Name" at bounding box center [228, 381] width 100 height 29
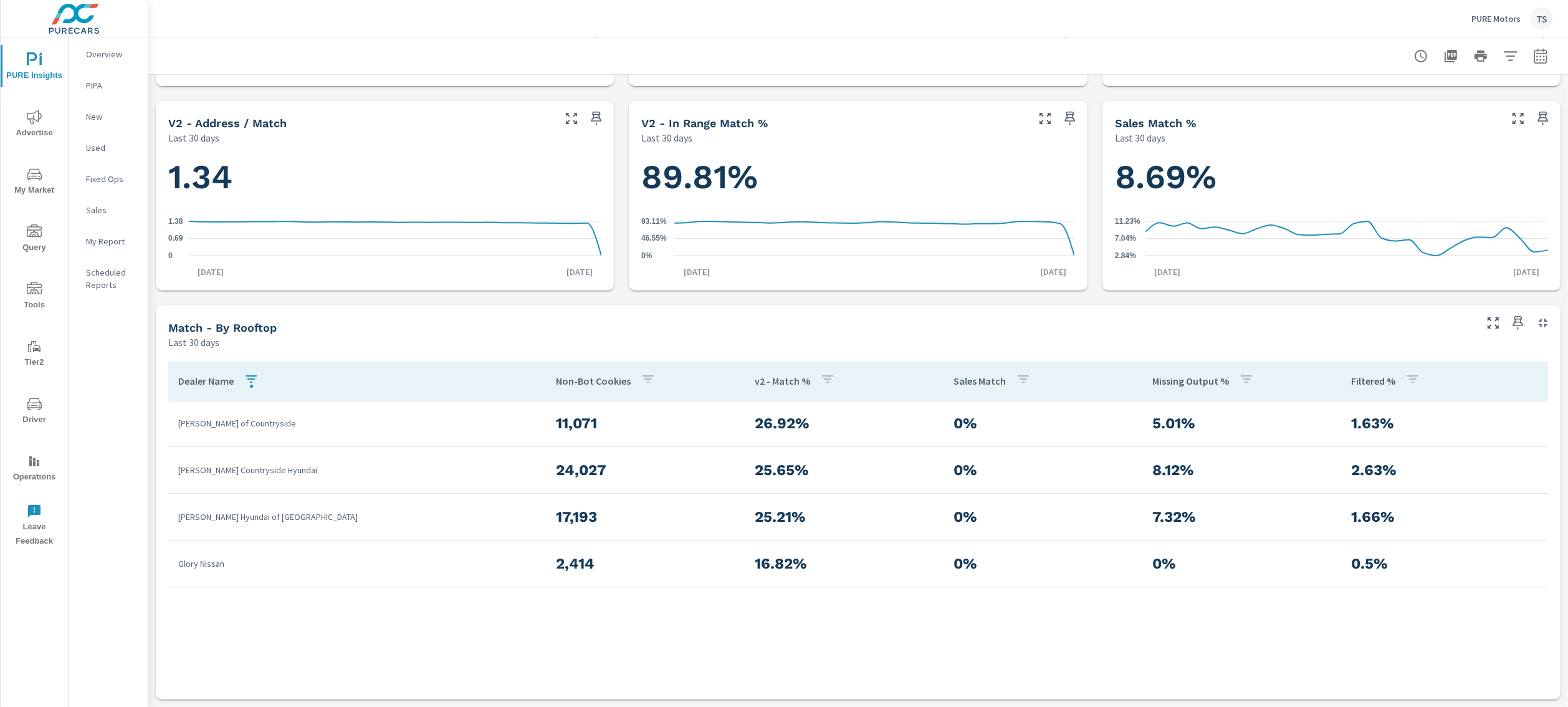
click at [213, 381] on p "Dealer Name" at bounding box center [206, 381] width 55 height 13
click at [241, 382] on button "button" at bounding box center [251, 381] width 25 height 29
click at [255, 460] on input "glory" at bounding box center [254, 464] width 143 height 25
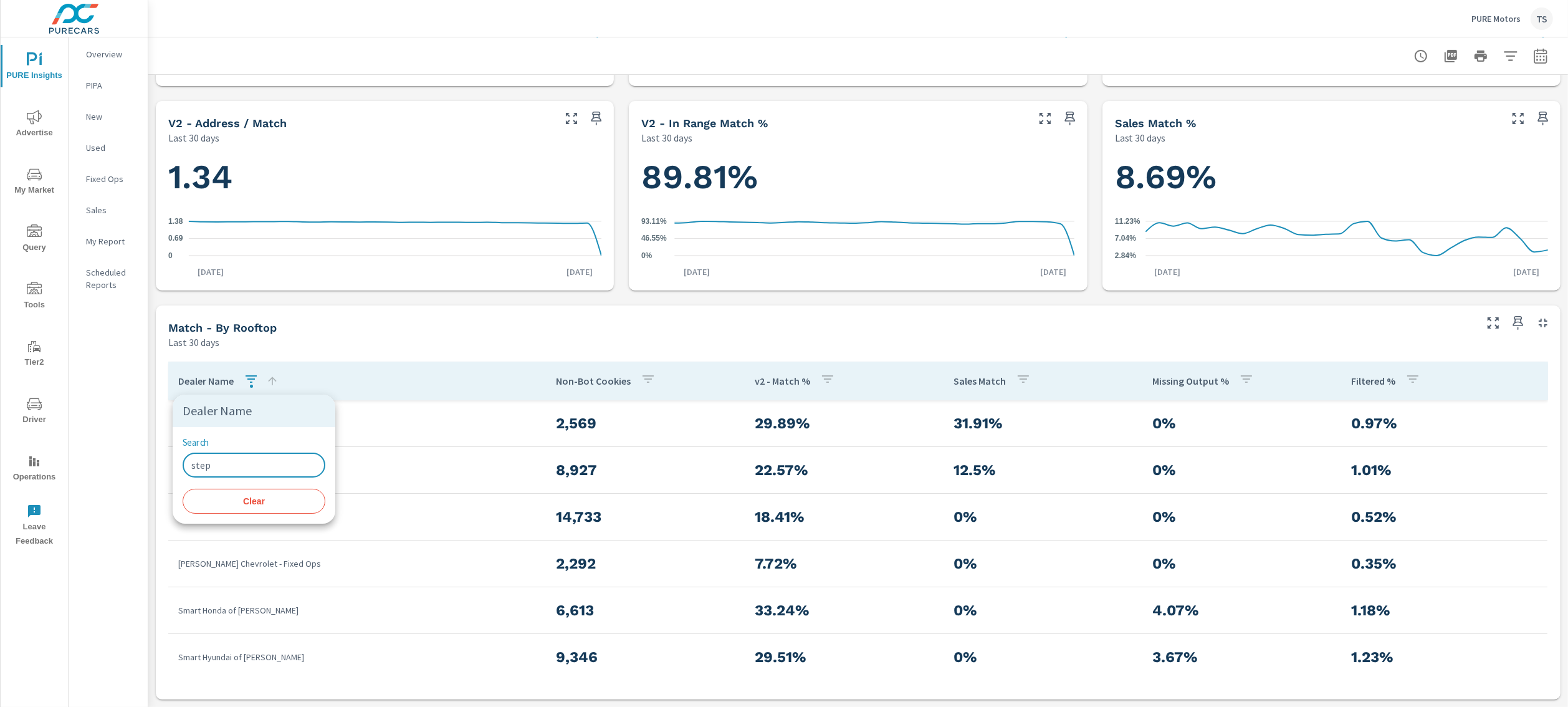
type input "step"
click at [405, 555] on div at bounding box center [784, 354] width 1568 height 707
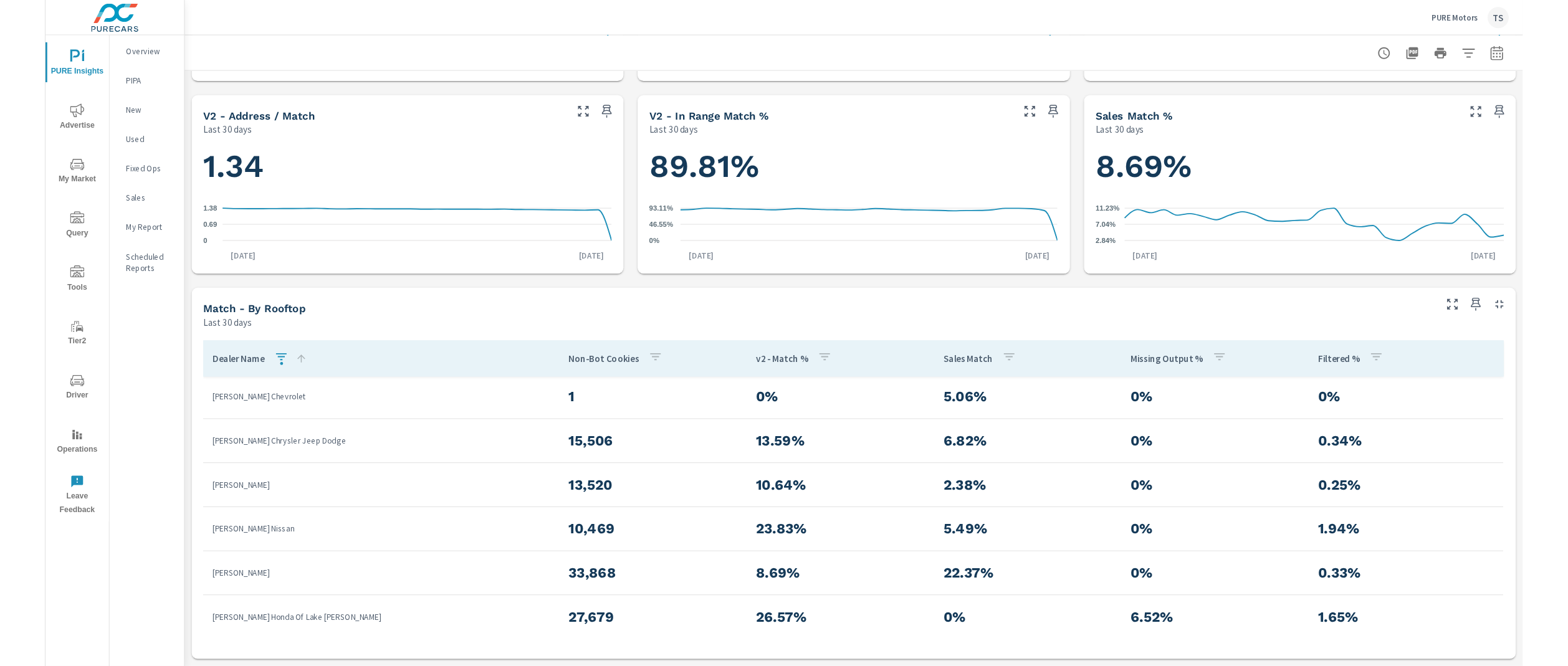
scroll to position [667, 0]
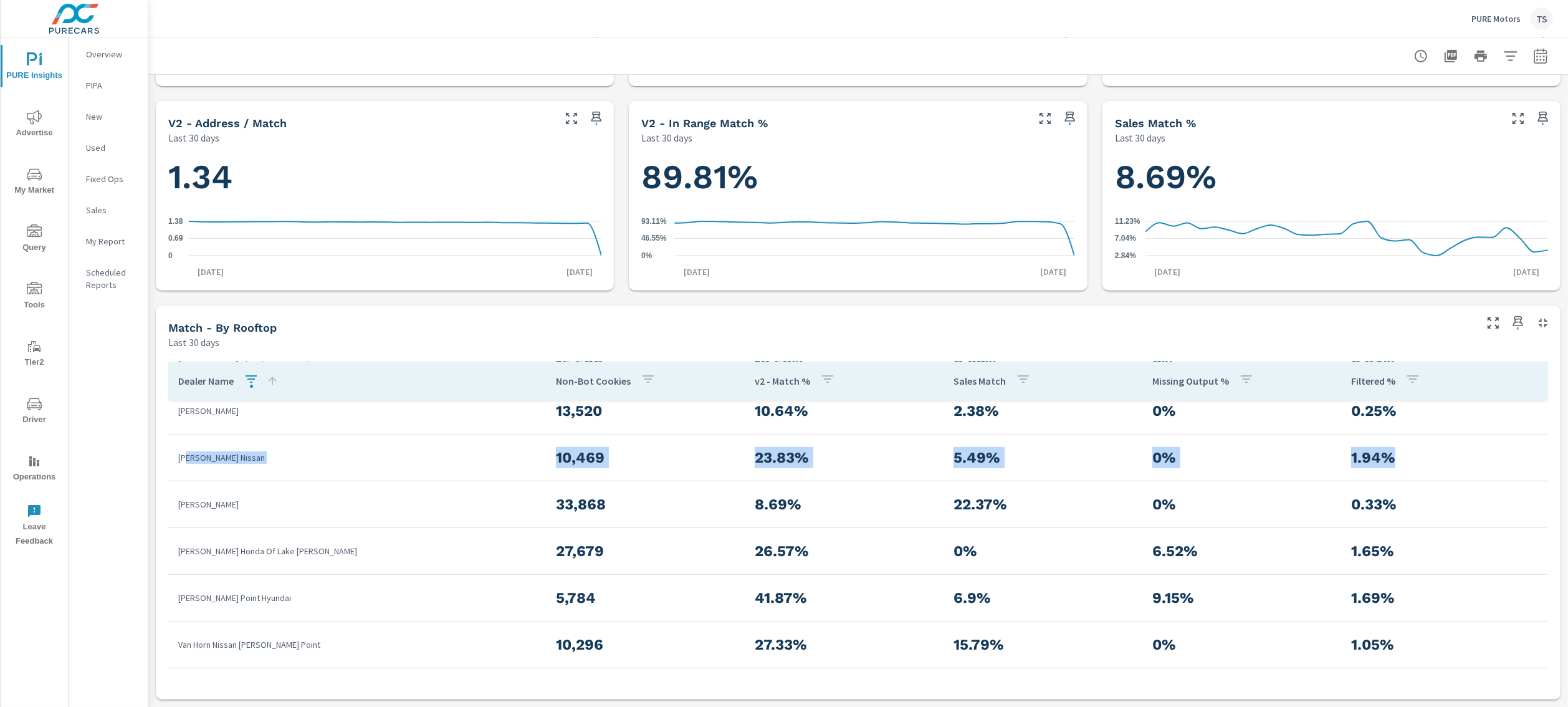
drag, startPoint x: 185, startPoint y: 457, endPoint x: 1481, endPoint y: 462, distance: 1296.0
click at [1481, 462] on tr "Stephen Wade Nissan 10,469 23.83% 5.49% 0% 1.94%" at bounding box center [858, 458] width 1379 height 47
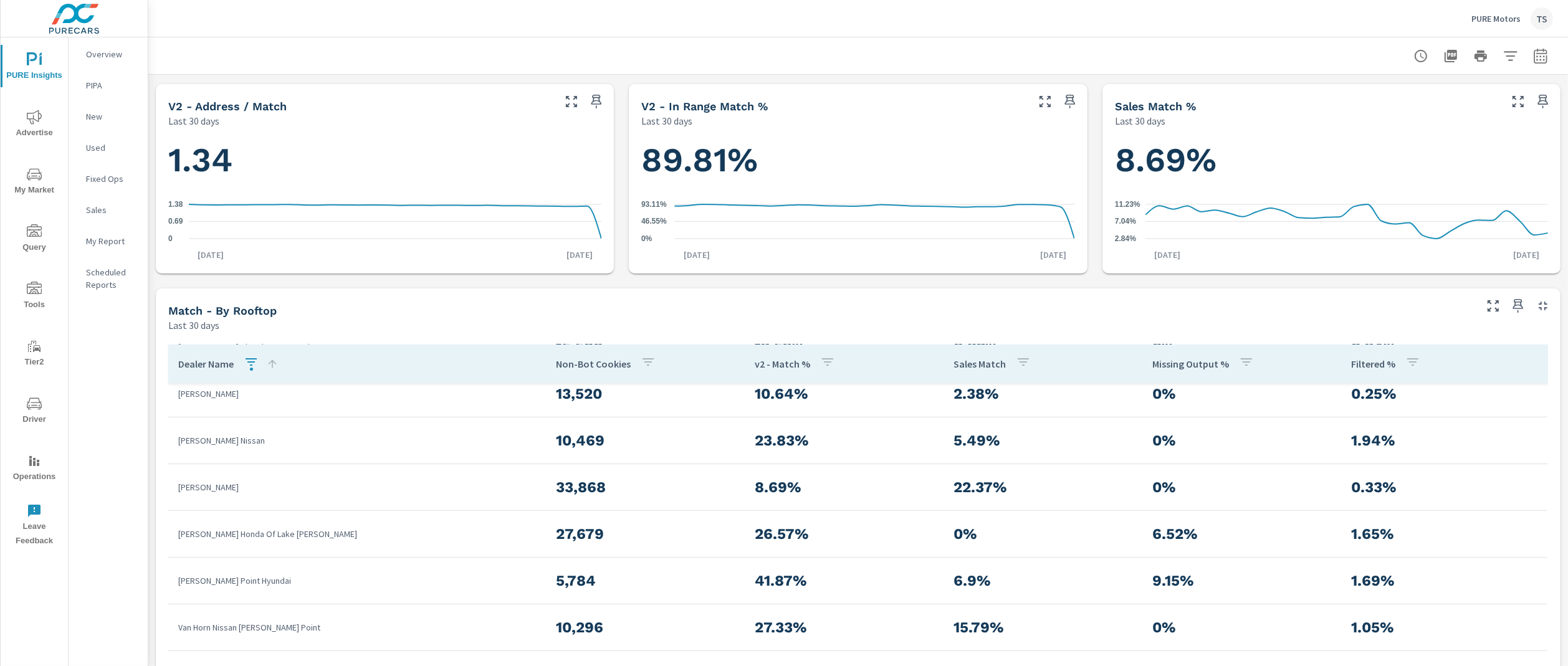
scroll to position [431, 0]
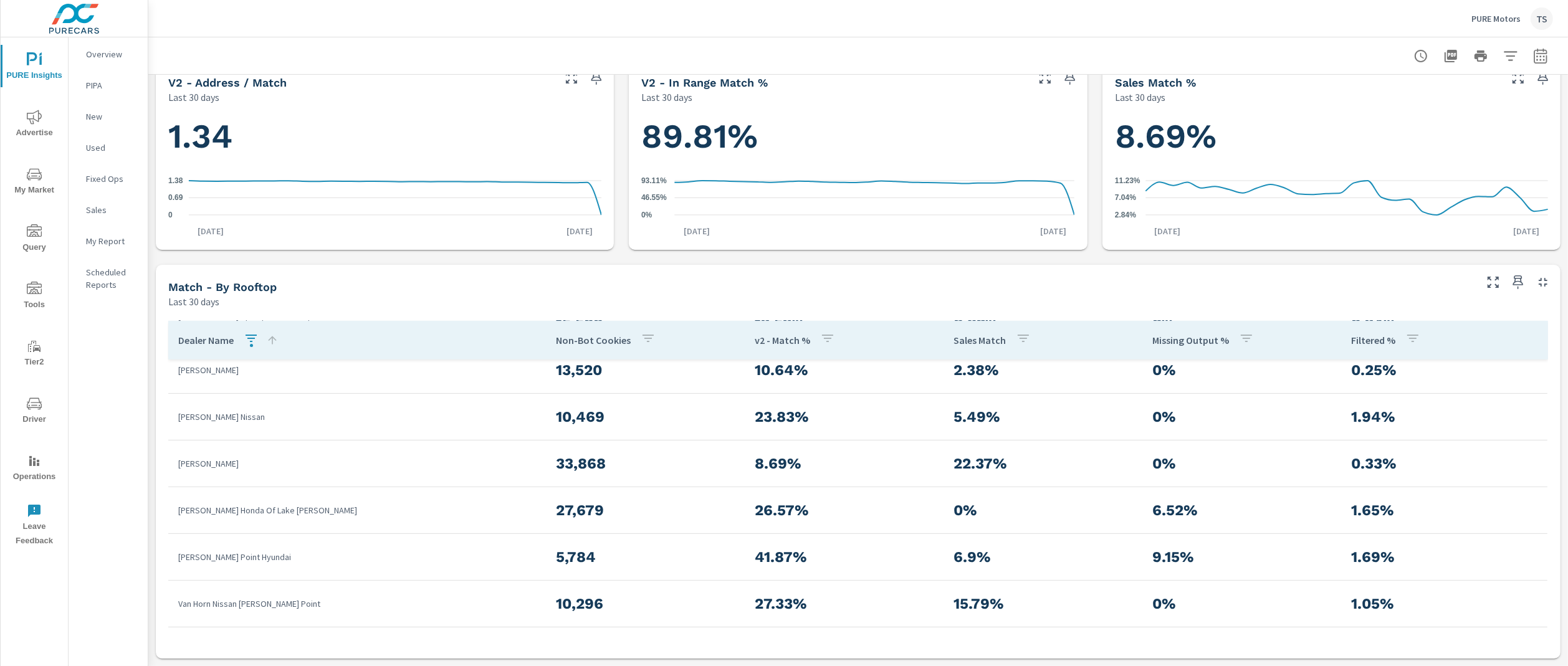
click at [49, 63] on span "PURE Insights" at bounding box center [34, 67] width 59 height 31
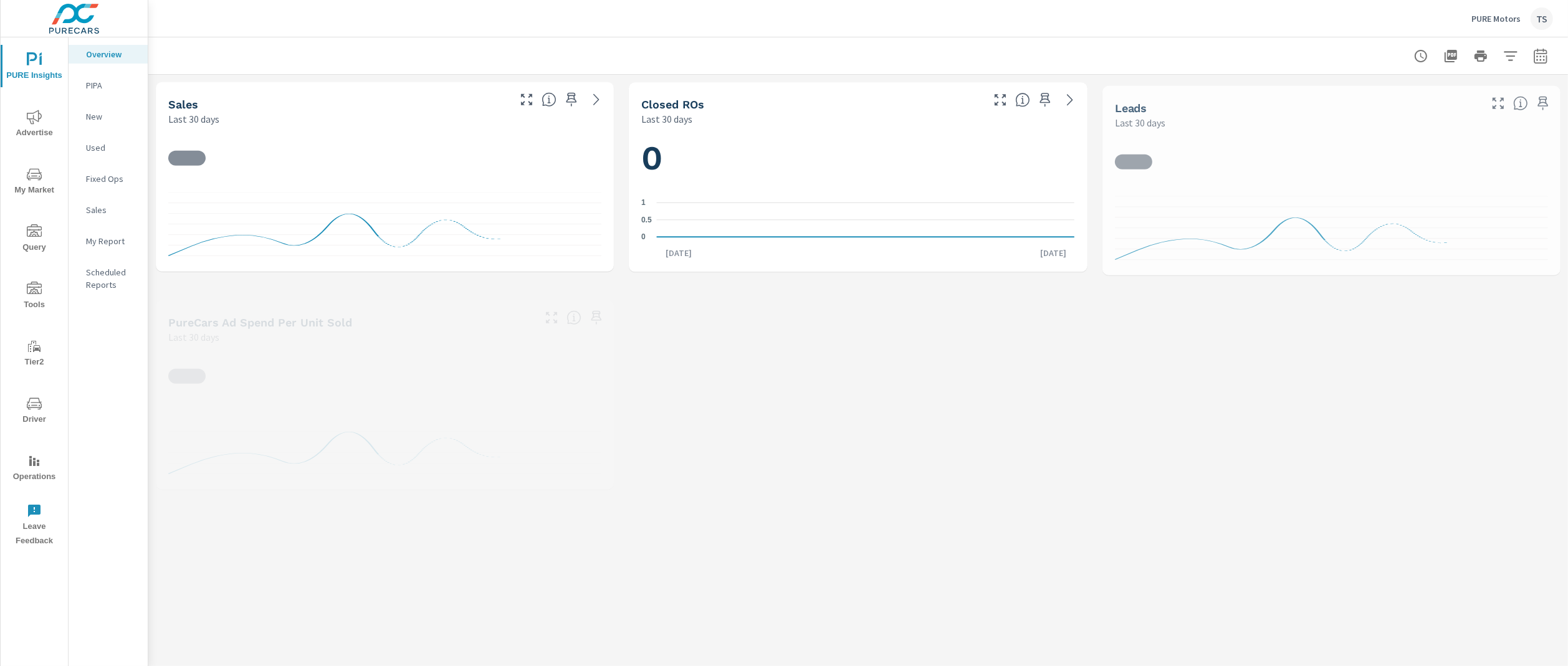
click at [30, 127] on span "Advertise" at bounding box center [34, 125] width 59 height 31
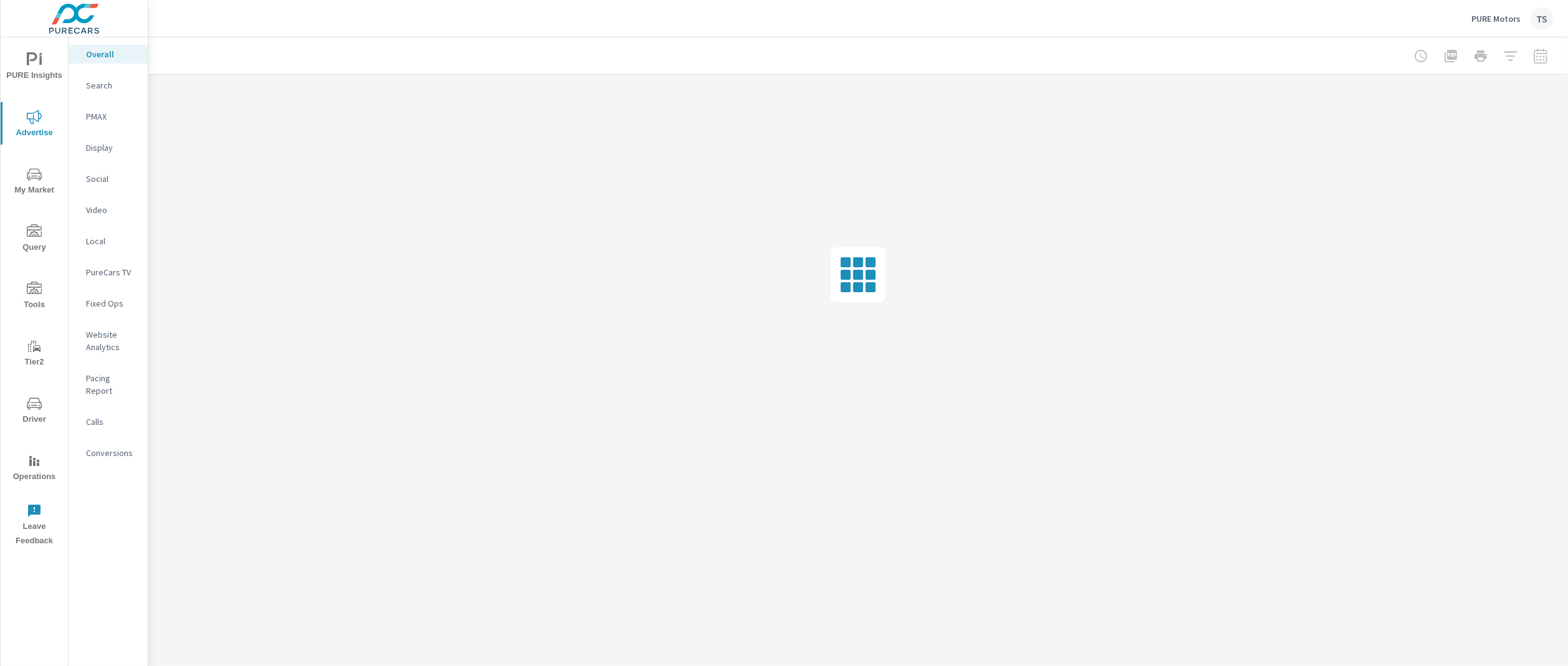
click at [120, 343] on p "Website Analytics" at bounding box center [112, 341] width 51 height 25
click at [1492, 23] on p "PURE Motors" at bounding box center [1496, 18] width 49 height 11
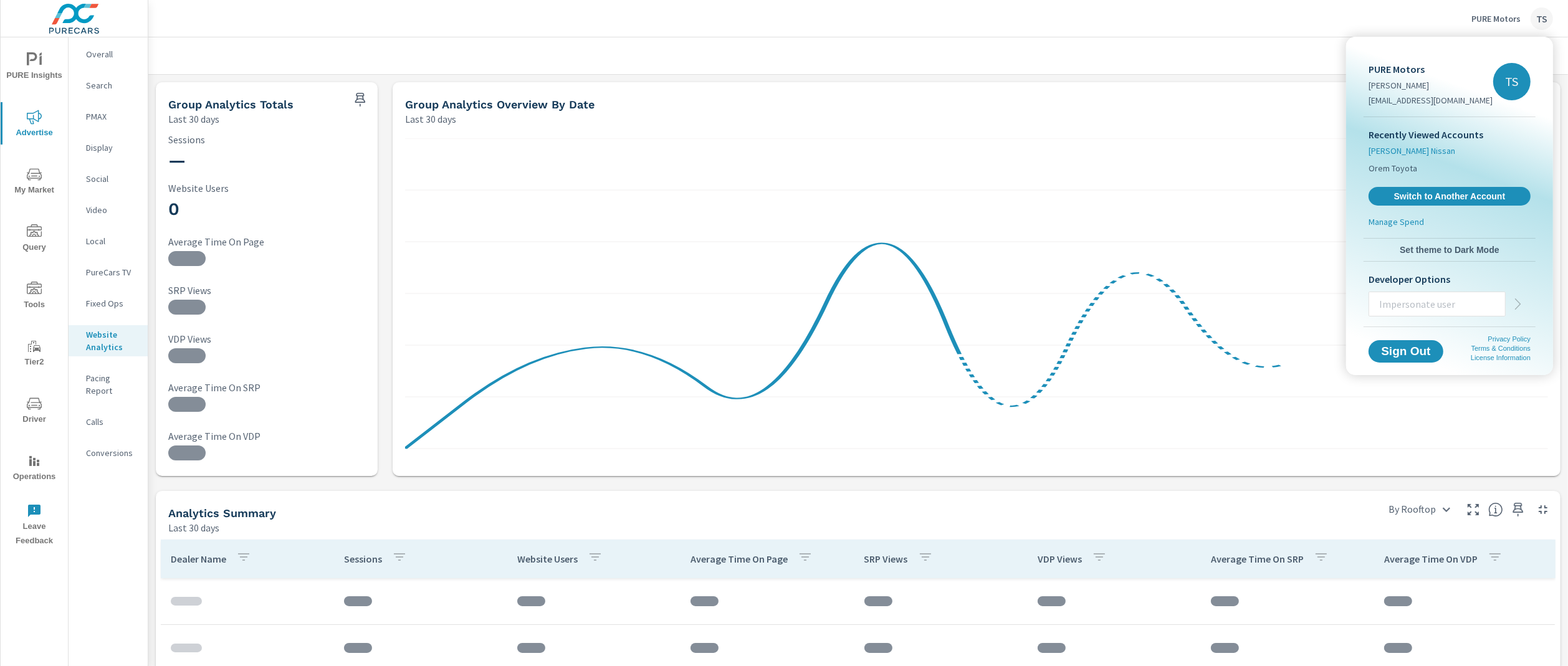
click at [1429, 146] on span "[PERSON_NAME] Nissan" at bounding box center [1412, 151] width 87 height 13
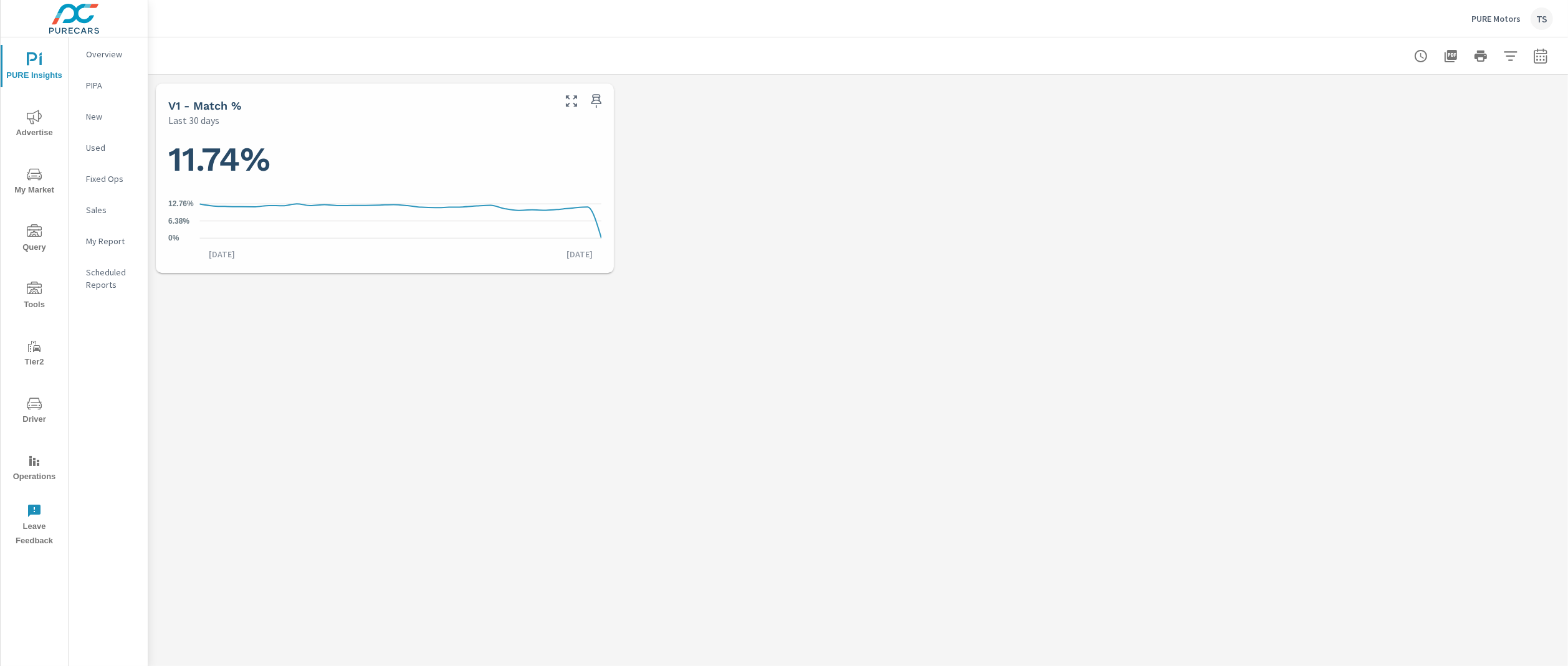
scroll to position [628, 0]
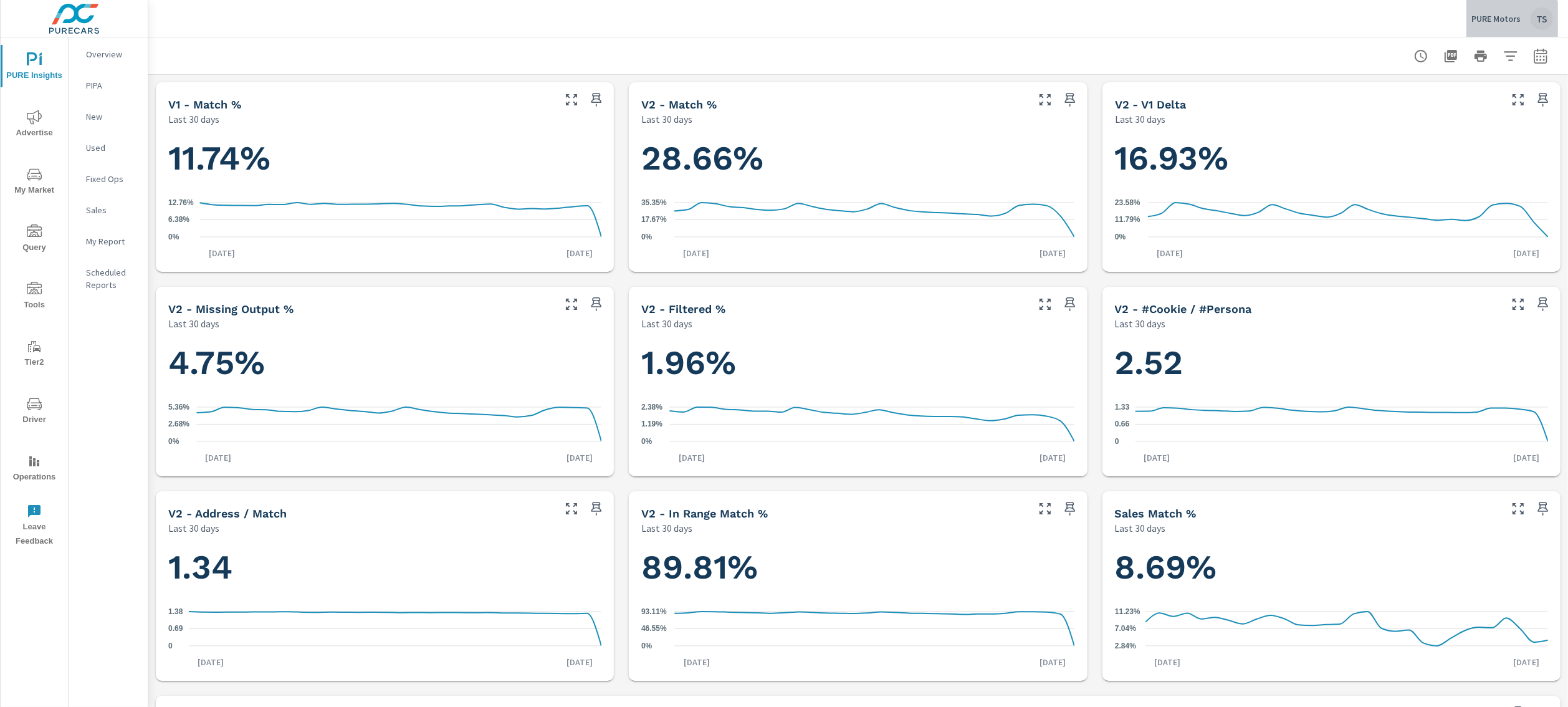
click at [1496, 22] on p "PURE Motors" at bounding box center [1496, 18] width 49 height 11
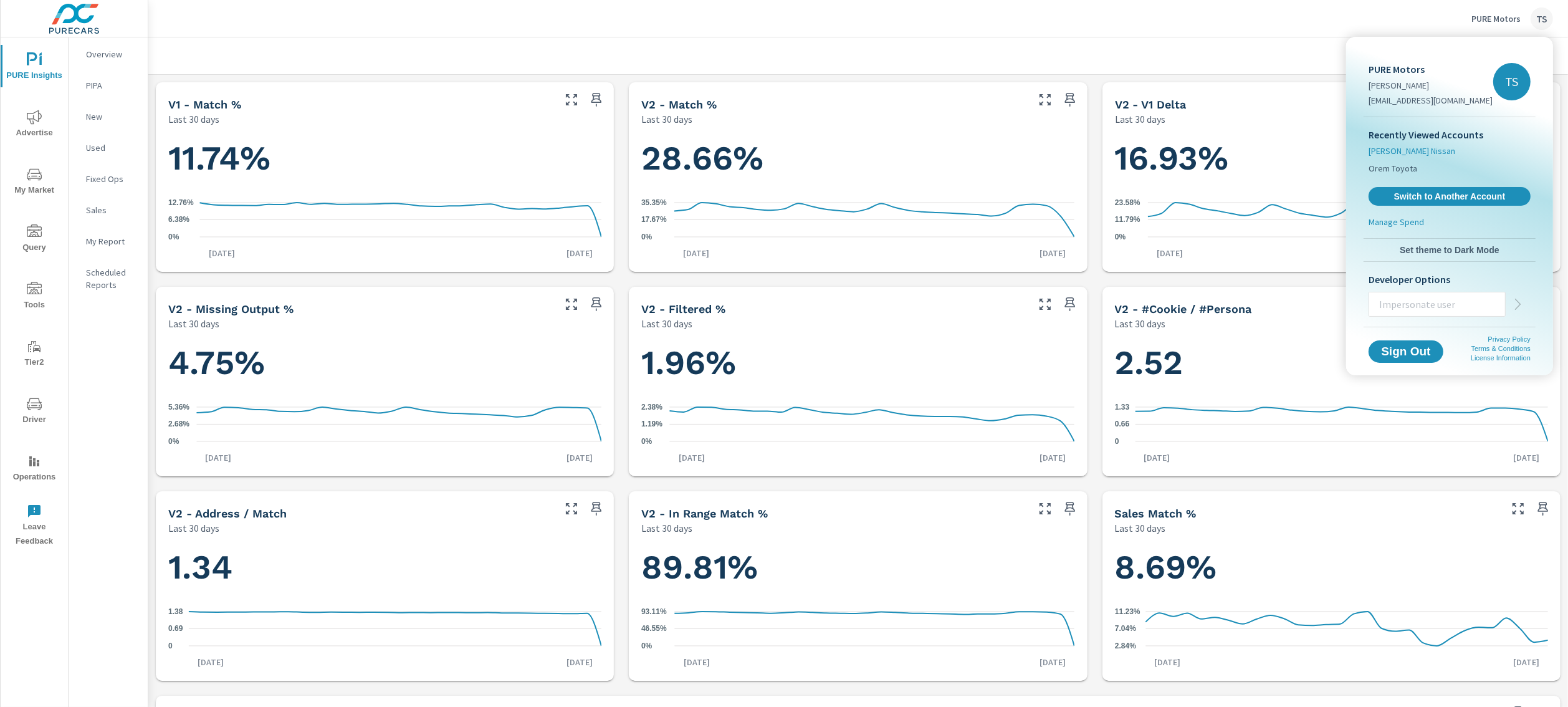
click at [1407, 146] on span "[PERSON_NAME] Nissan" at bounding box center [1412, 151] width 87 height 13
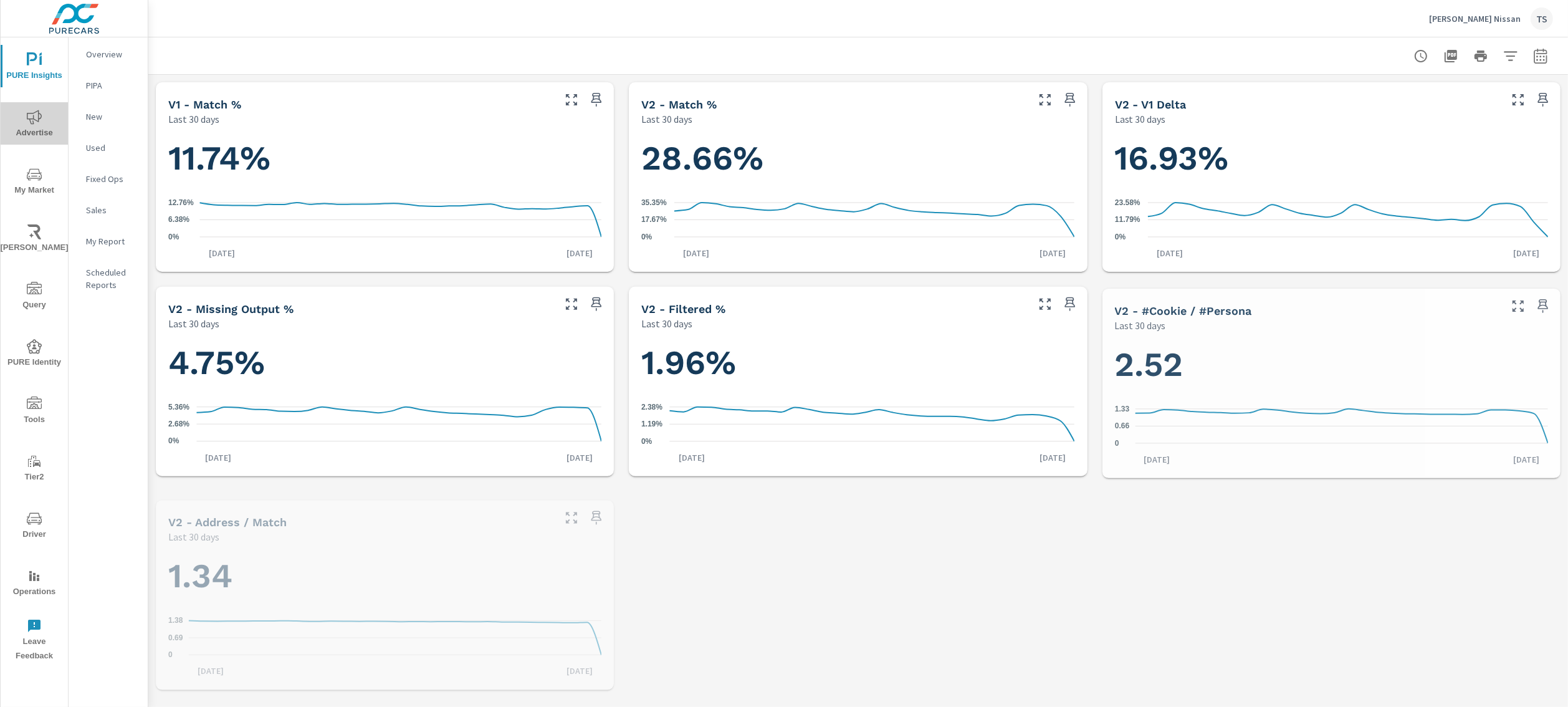
click at [14, 129] on span "Advertise" at bounding box center [34, 125] width 59 height 31
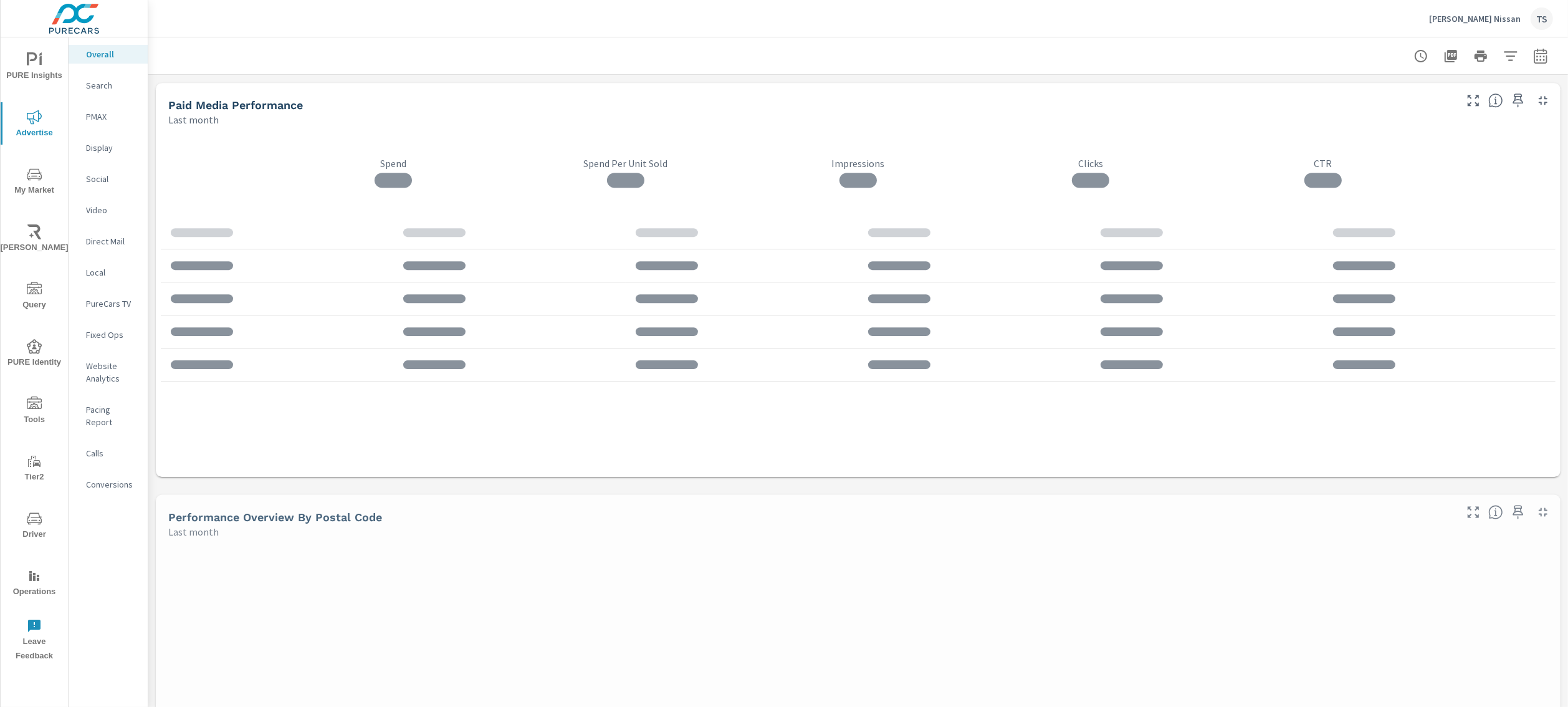
click at [39, 364] on span "PURE Identity" at bounding box center [34, 354] width 59 height 31
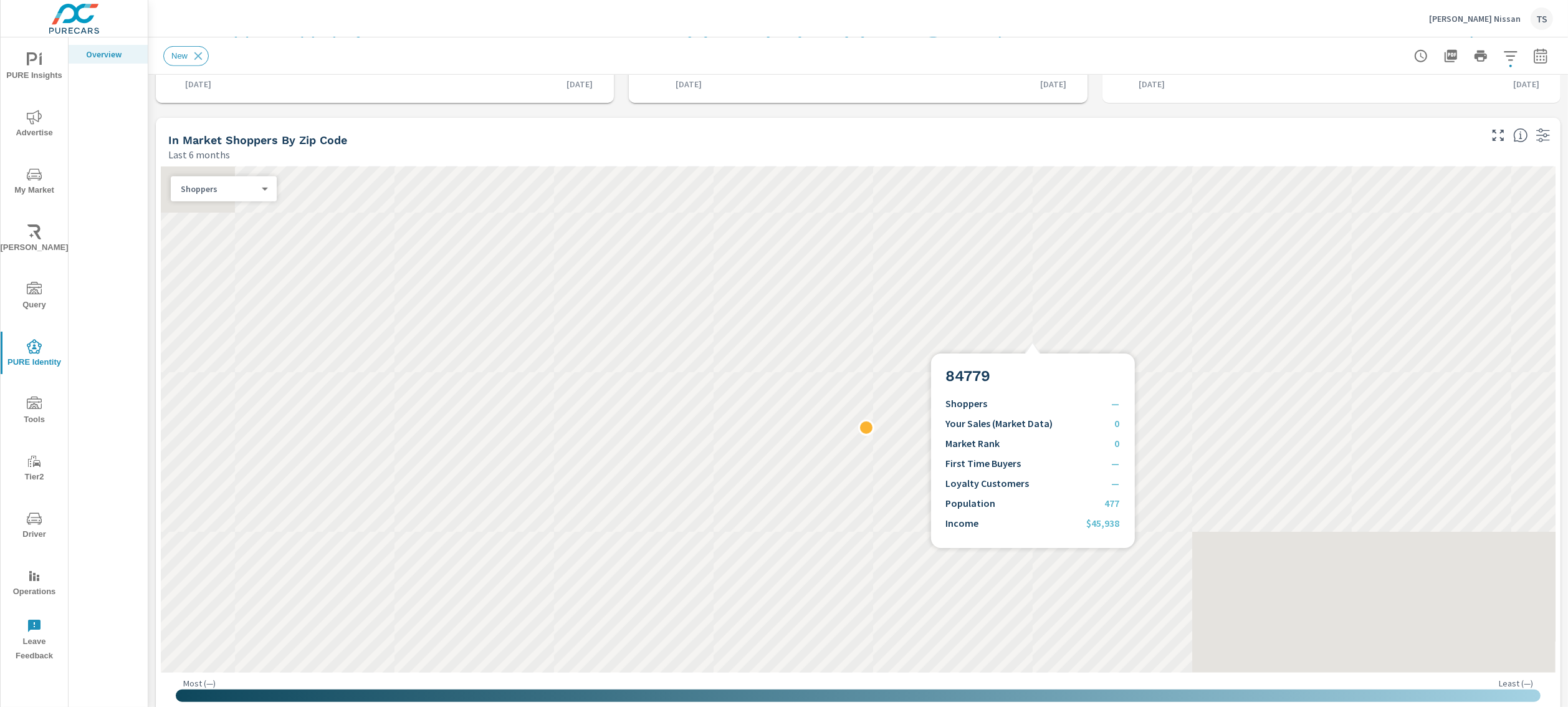
scroll to position [1105, 0]
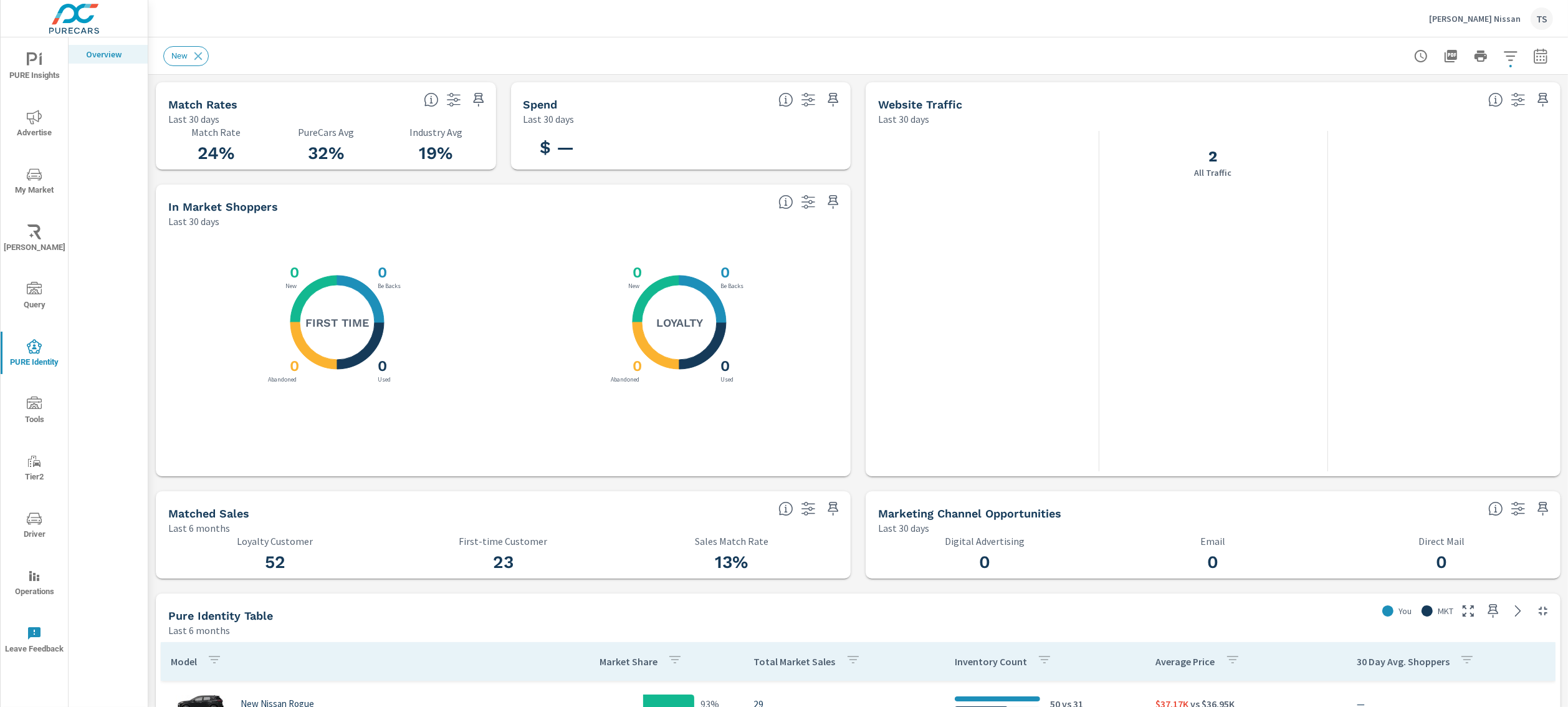
click at [43, 196] on span "My Market" at bounding box center [34, 182] width 59 height 31
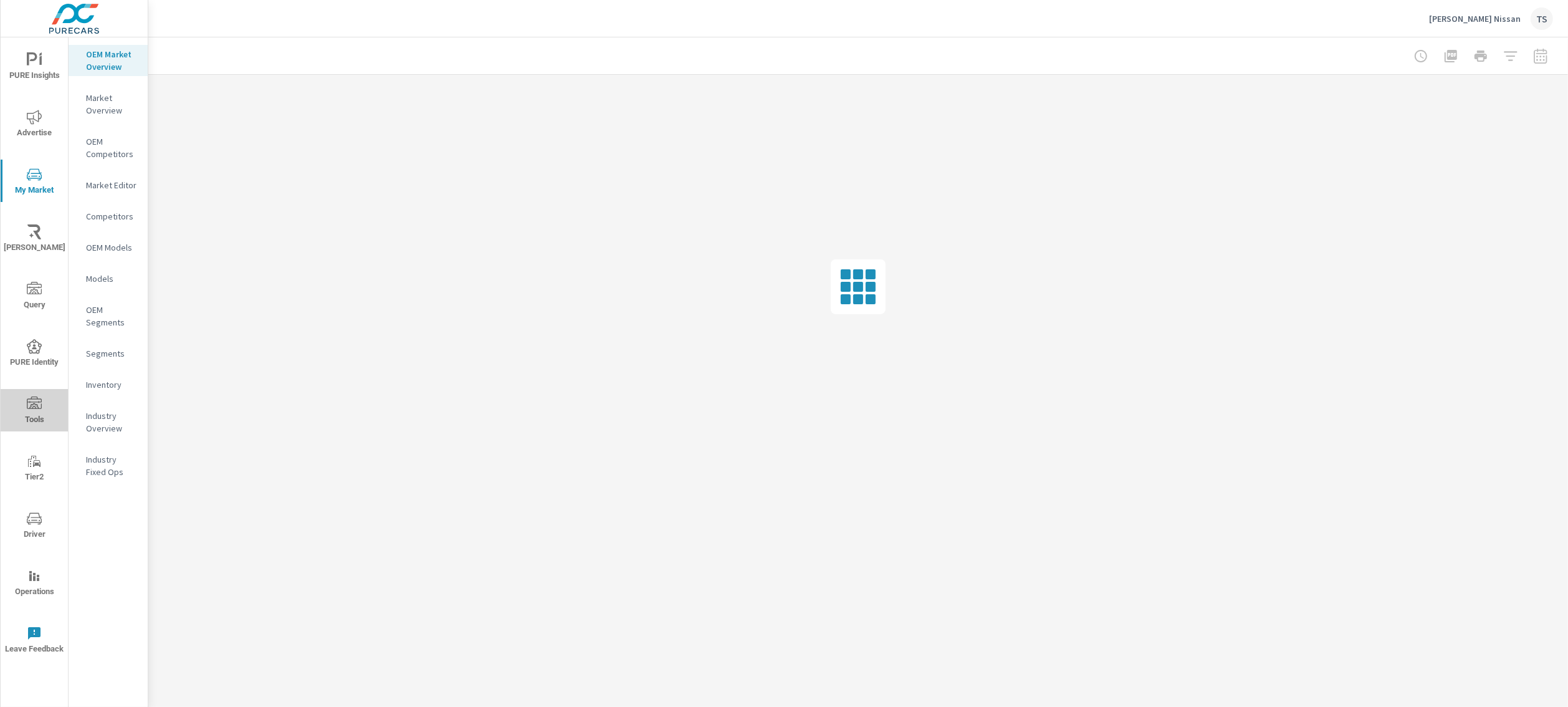
click at [42, 412] on span "Tools" at bounding box center [34, 411] width 59 height 31
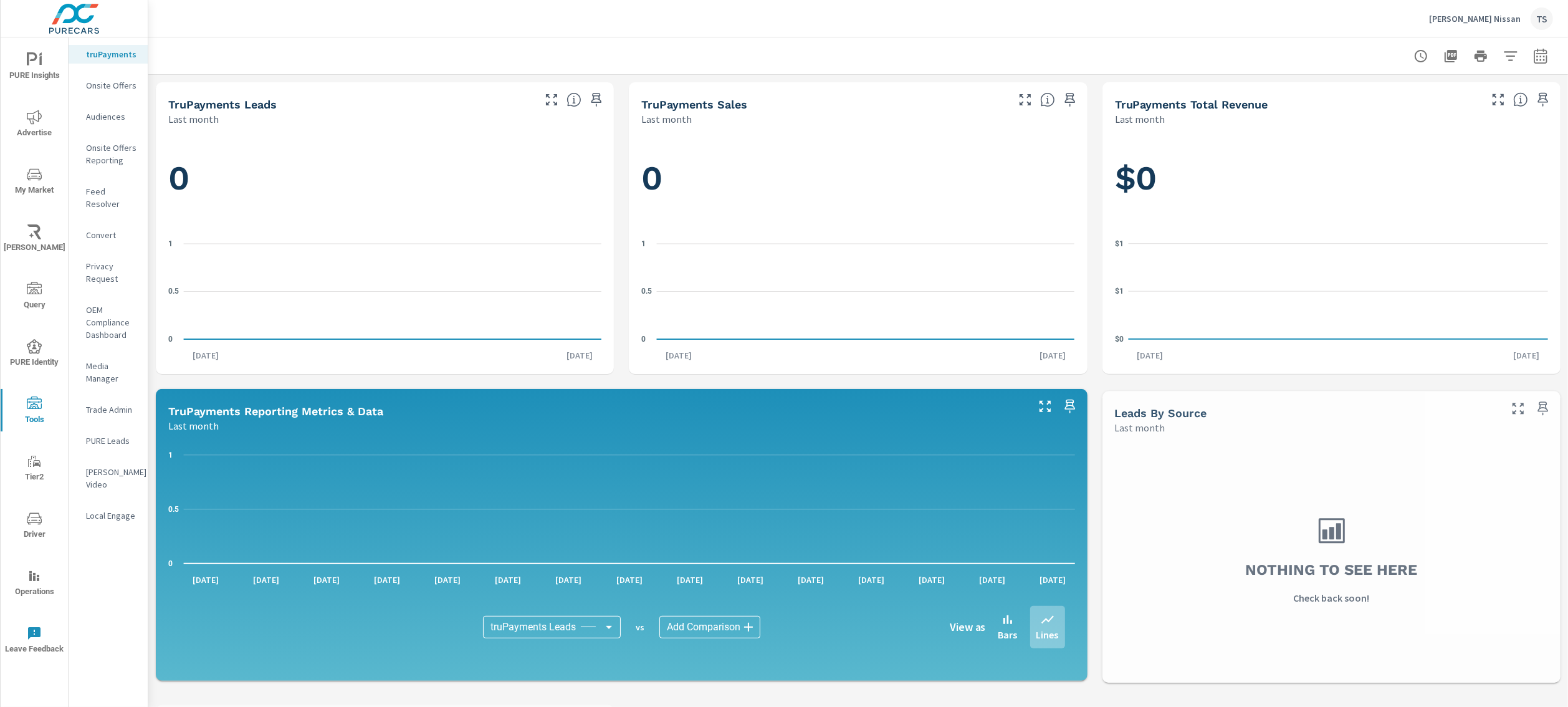
click at [104, 119] on p "Audiences" at bounding box center [112, 116] width 51 height 13
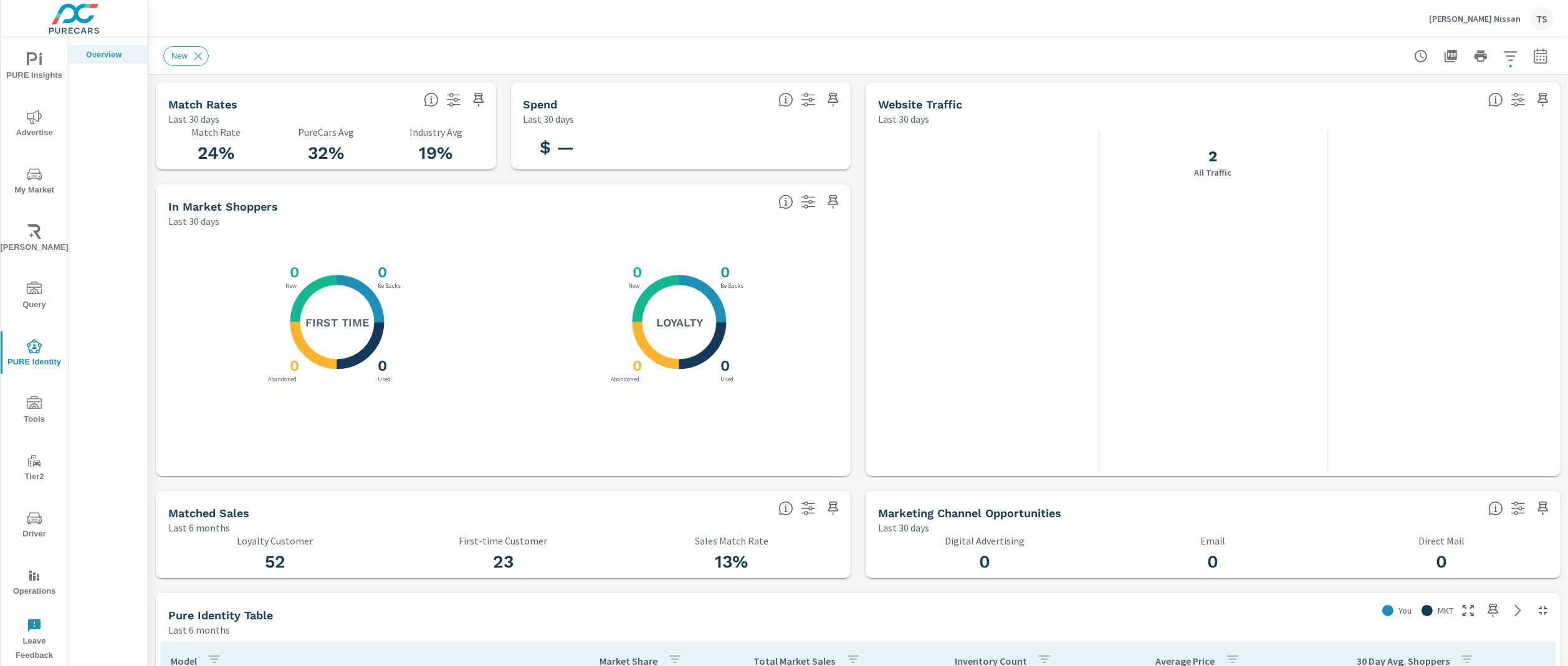
click at [34, 404] on icon "nav menu" at bounding box center [34, 402] width 15 height 13
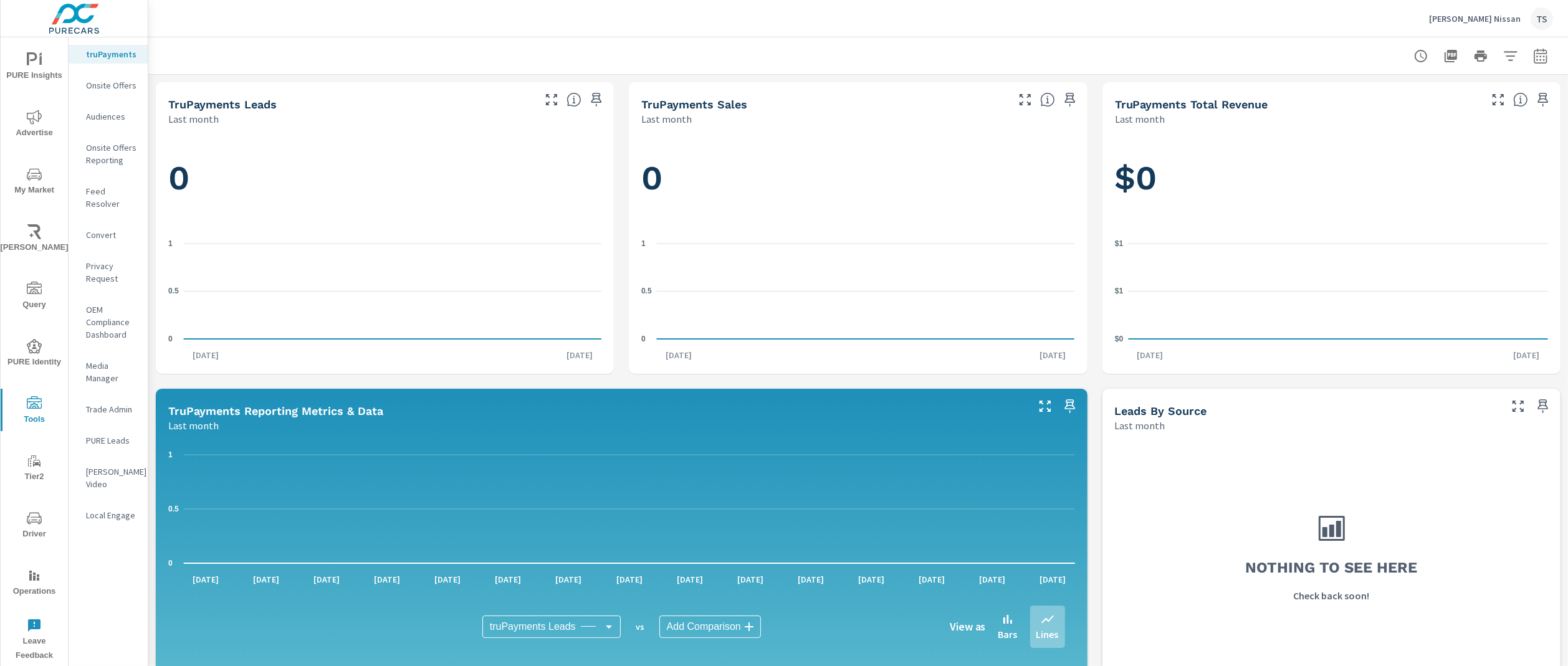
click at [116, 120] on p "Audiences" at bounding box center [112, 116] width 51 height 13
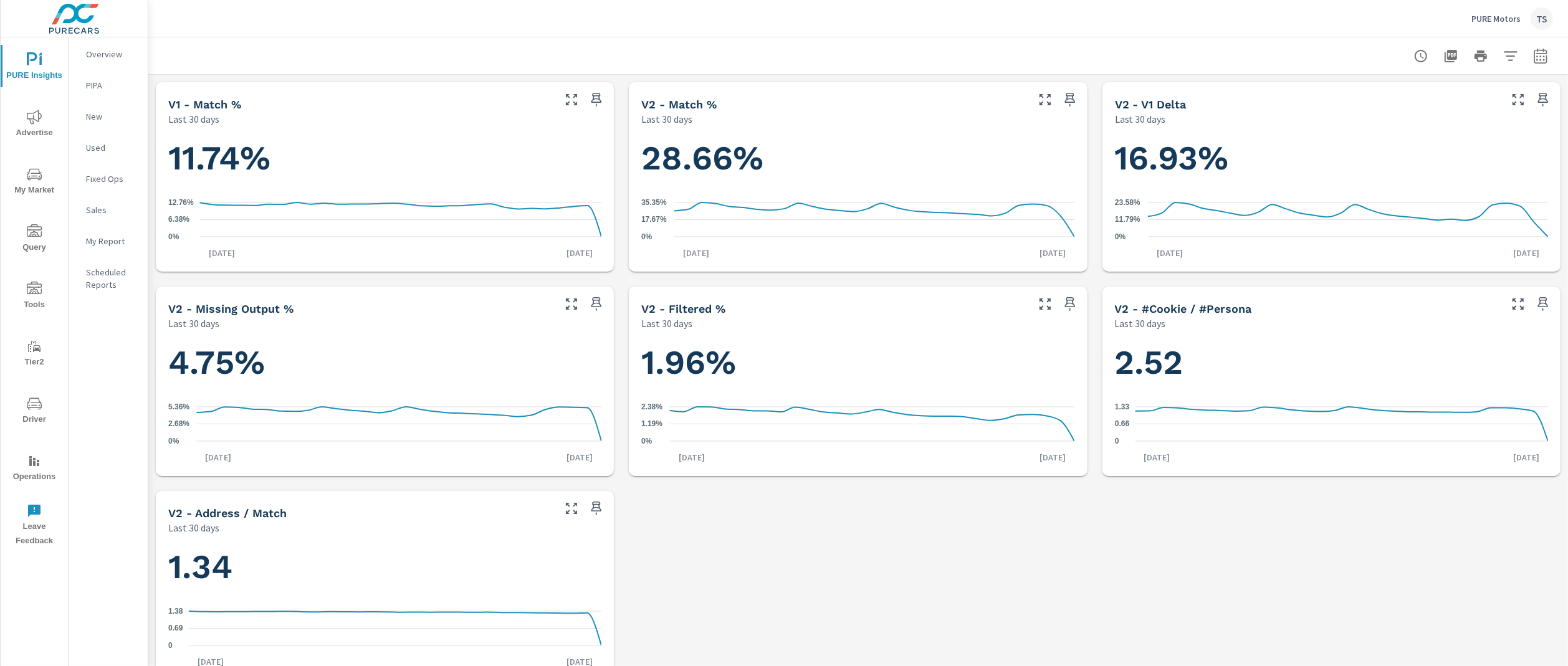
scroll to position [431, 0]
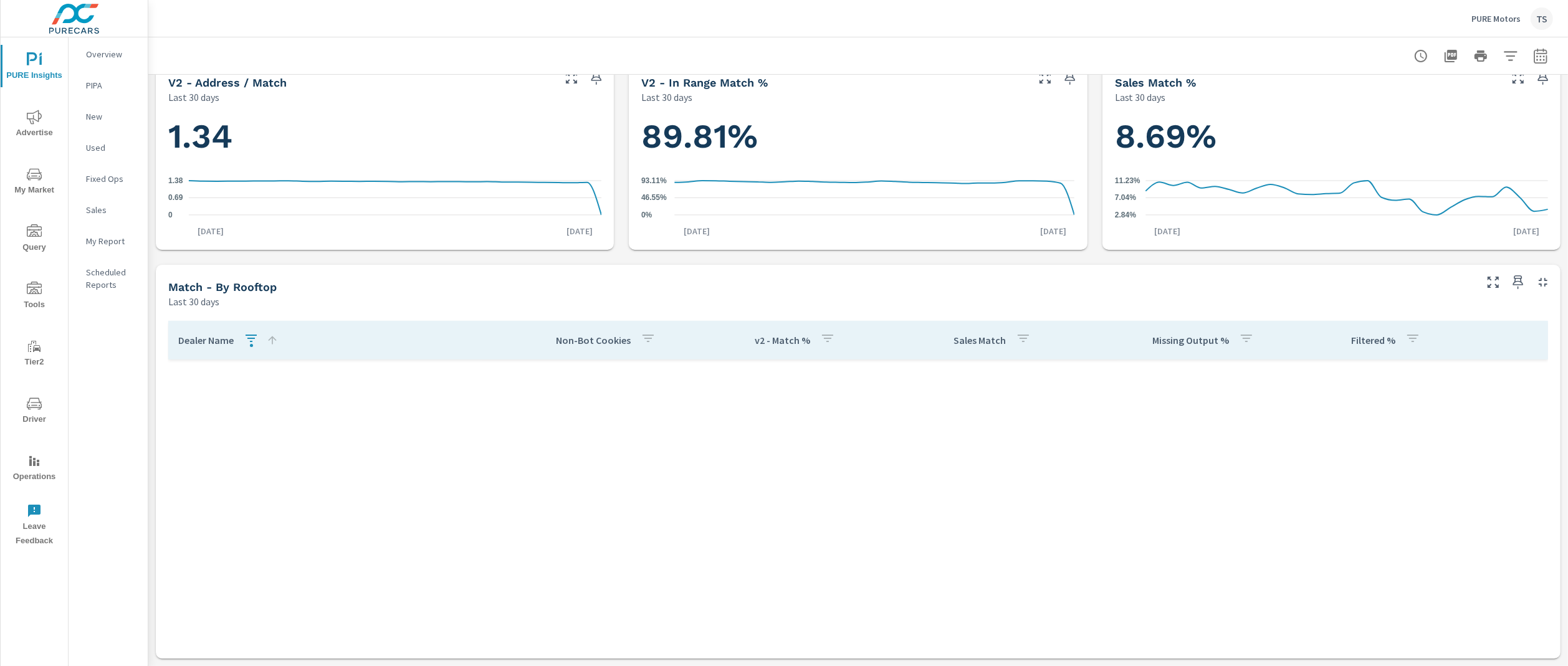
scroll to position [628, 0]
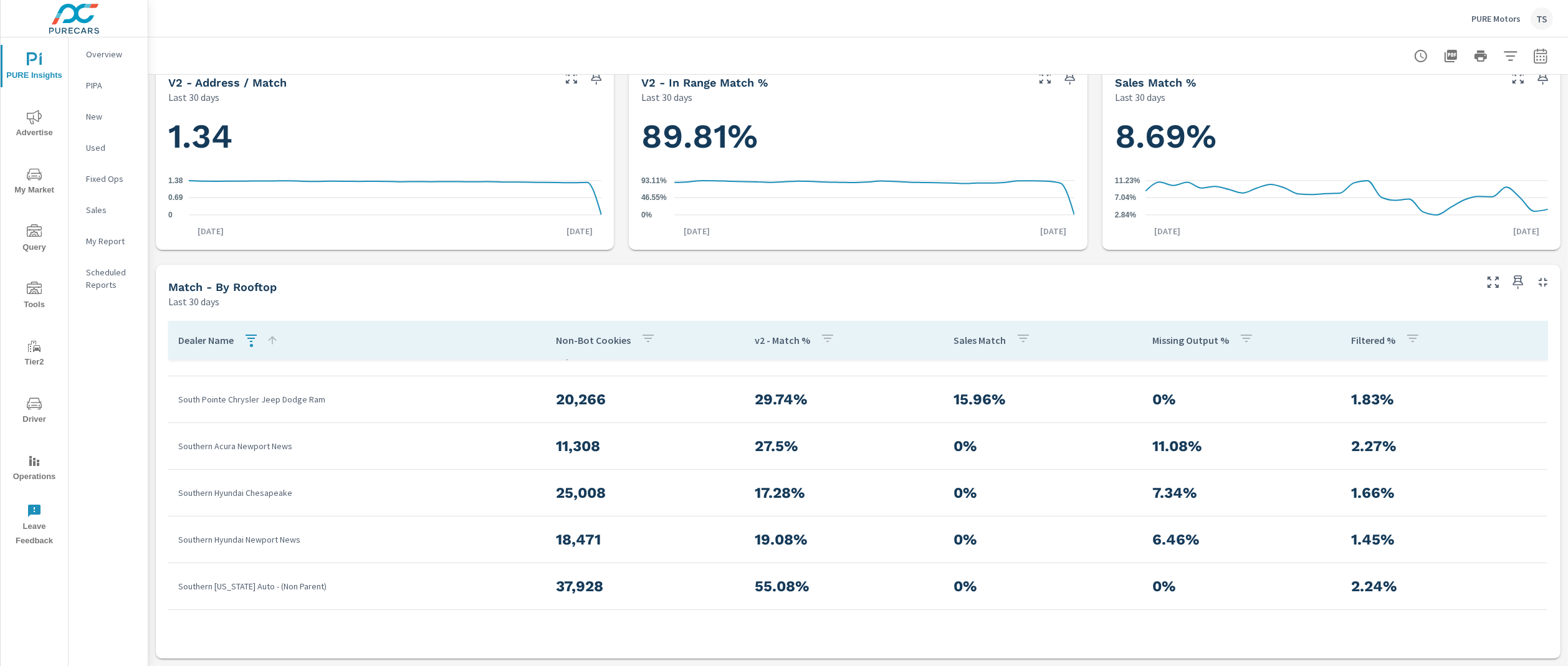
scroll to position [368, 0]
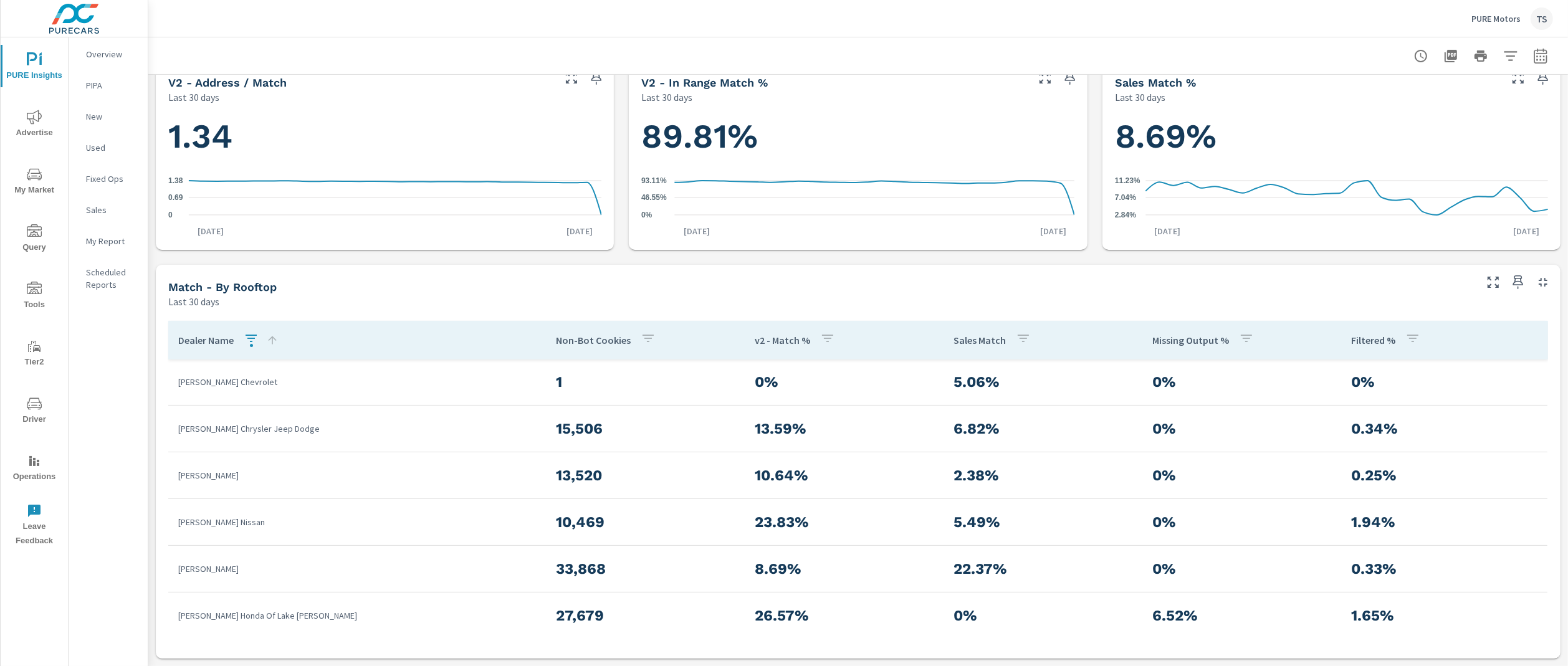
scroll to position [565, 0]
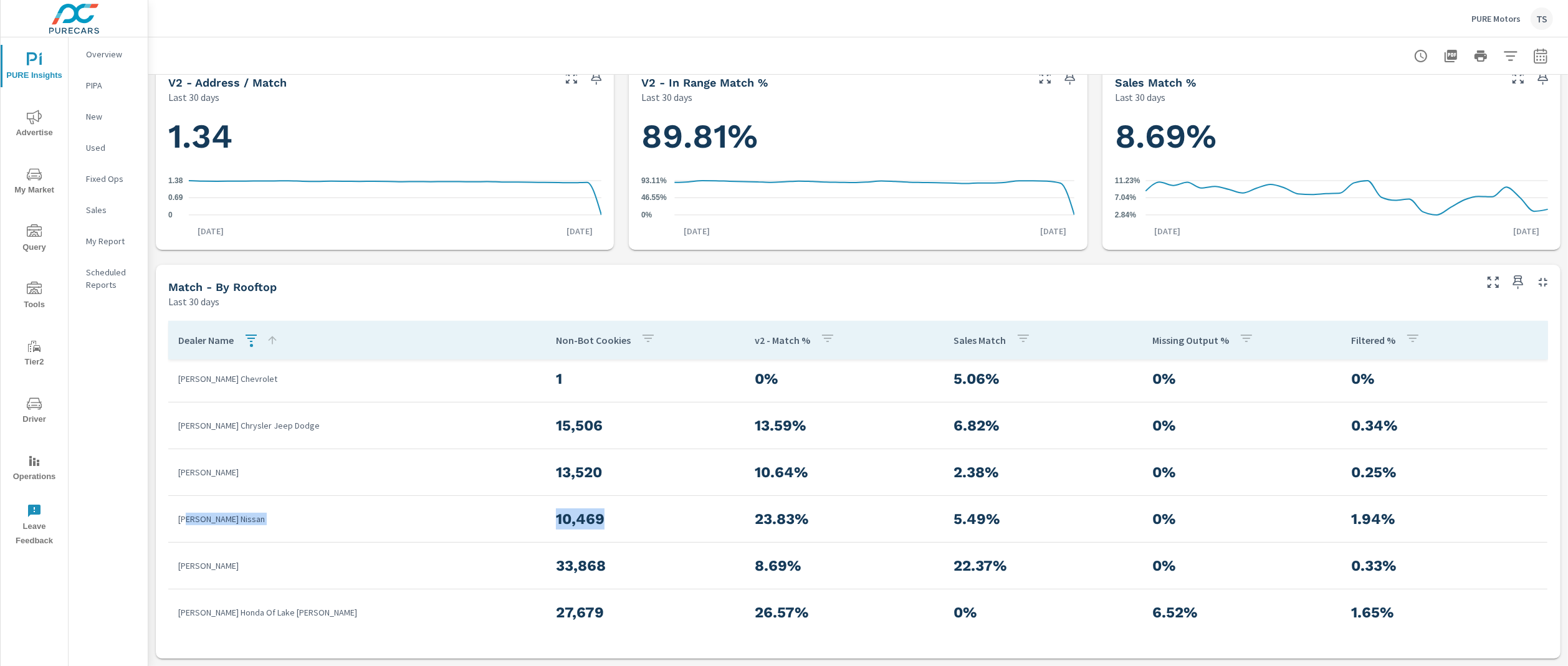
drag, startPoint x: 190, startPoint y: 517, endPoint x: 614, endPoint y: 520, distance: 424.0
click at [614, 520] on tr "Stephen Wade Nissan 10,469 23.83% 5.49% 0% 1.94%" at bounding box center [858, 520] width 1379 height 47
drag, startPoint x: 733, startPoint y: 521, endPoint x: 852, endPoint y: 525, distance: 119.1
click at [860, 530] on tr "Stephen Wade Nissan 10,469 23.83% 5.49% 0% 1.94%" at bounding box center [858, 520] width 1379 height 47
drag, startPoint x: 852, startPoint y: 525, endPoint x: 170, endPoint y: 516, distance: 682.1
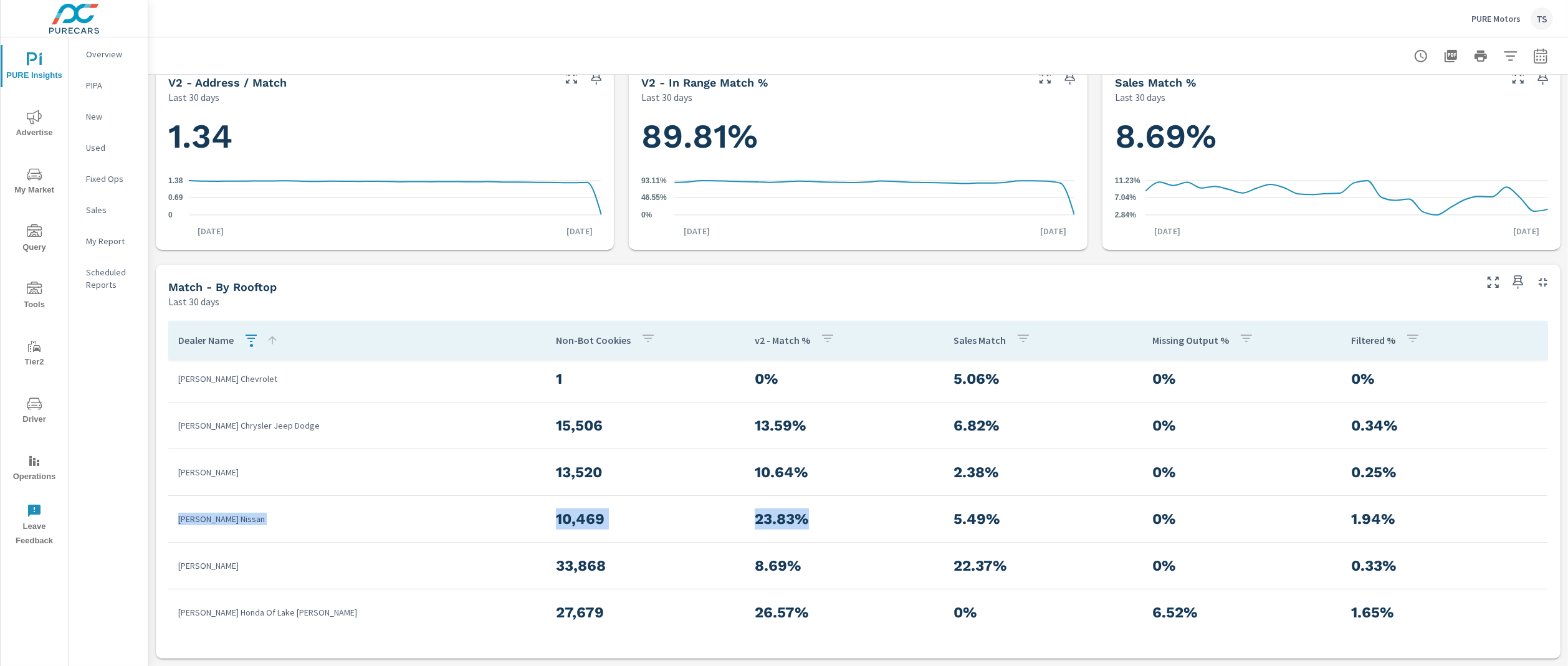
click at [170, 516] on tr "Stephen Wade Nissan 10,469 23.83% 5.49% 0% 1.94%" at bounding box center [858, 520] width 1379 height 47
